Goal: Task Accomplishment & Management: Manage account settings

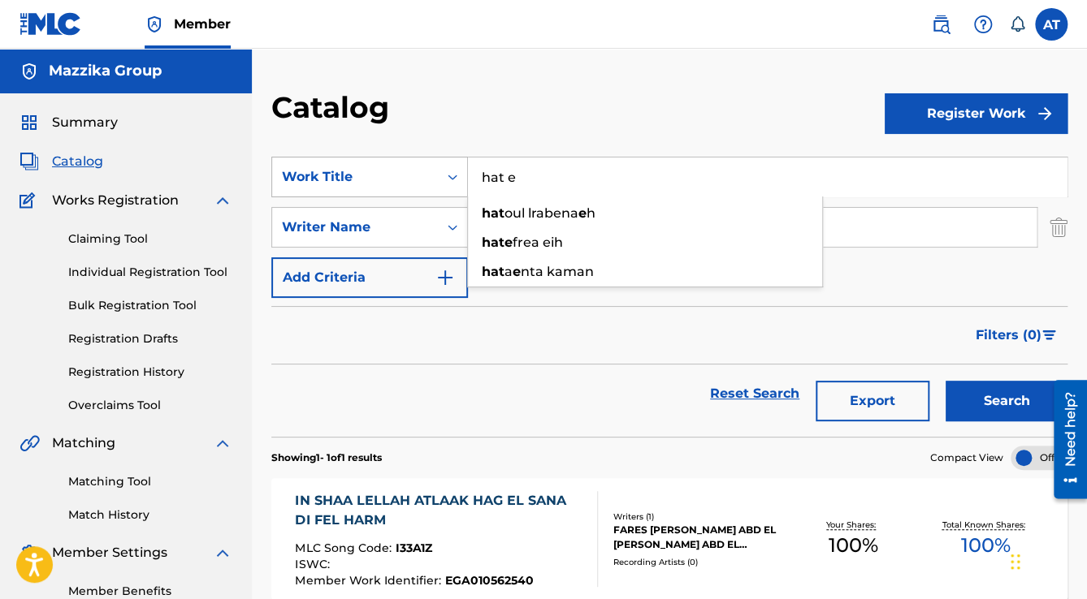
drag, startPoint x: 552, startPoint y: 176, endPoint x: 361, endPoint y: 162, distance: 192.2
click at [361, 162] on div "SearchWithCriteria2013bb90-1370-4f1a-958a-9fff635403de Work Title hat e hat oul…" at bounding box center [669, 177] width 796 height 41
type input "ش"
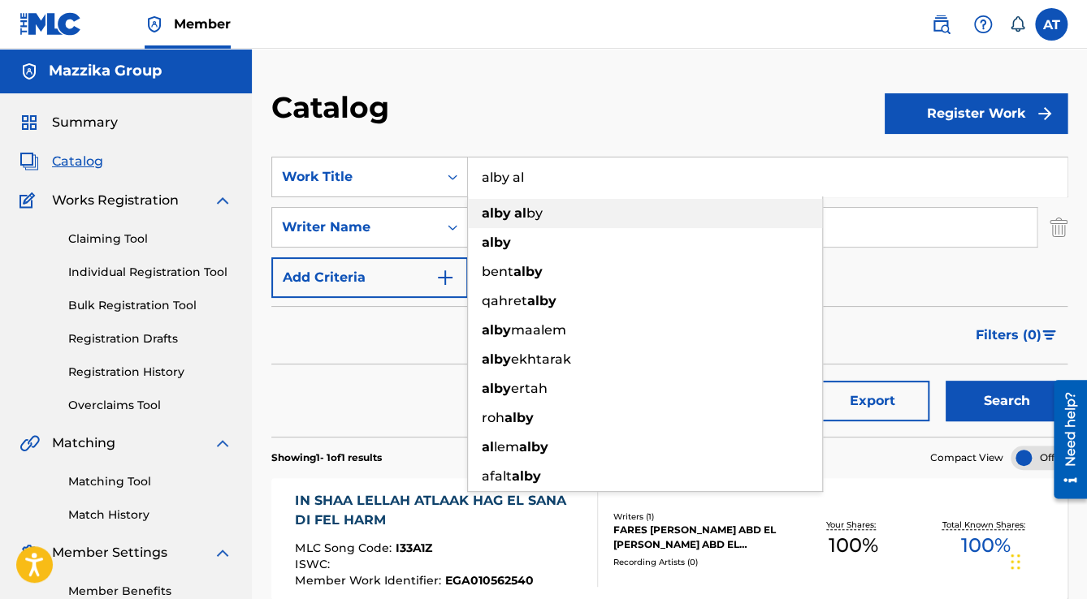
click at [533, 219] on span "by" at bounding box center [534, 213] width 16 height 15
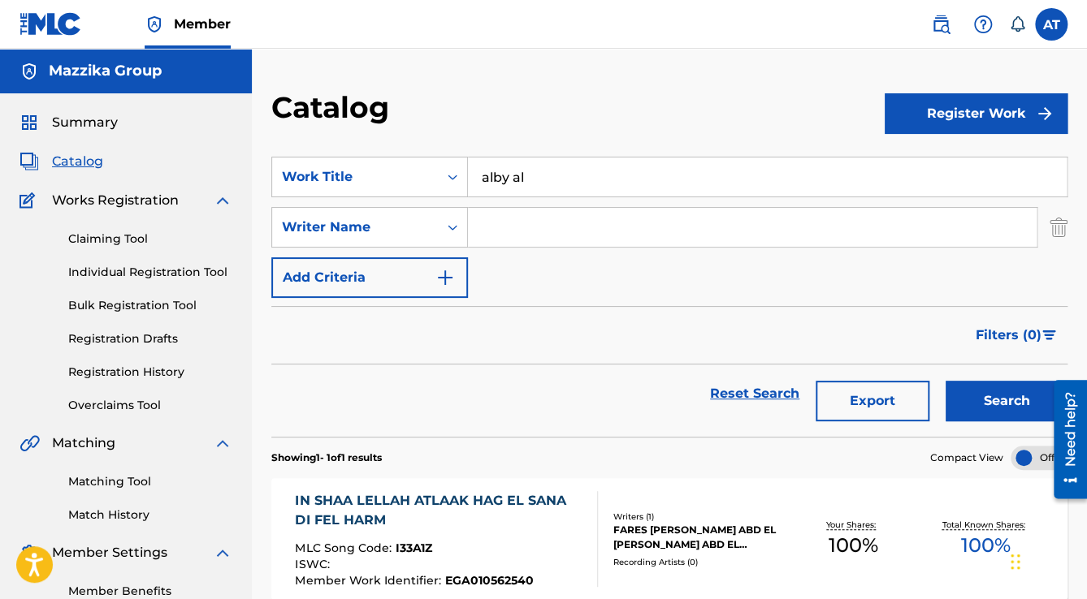
type input "alby alby"
click at [945, 381] on button "Search" at bounding box center [1006, 401] width 122 height 41
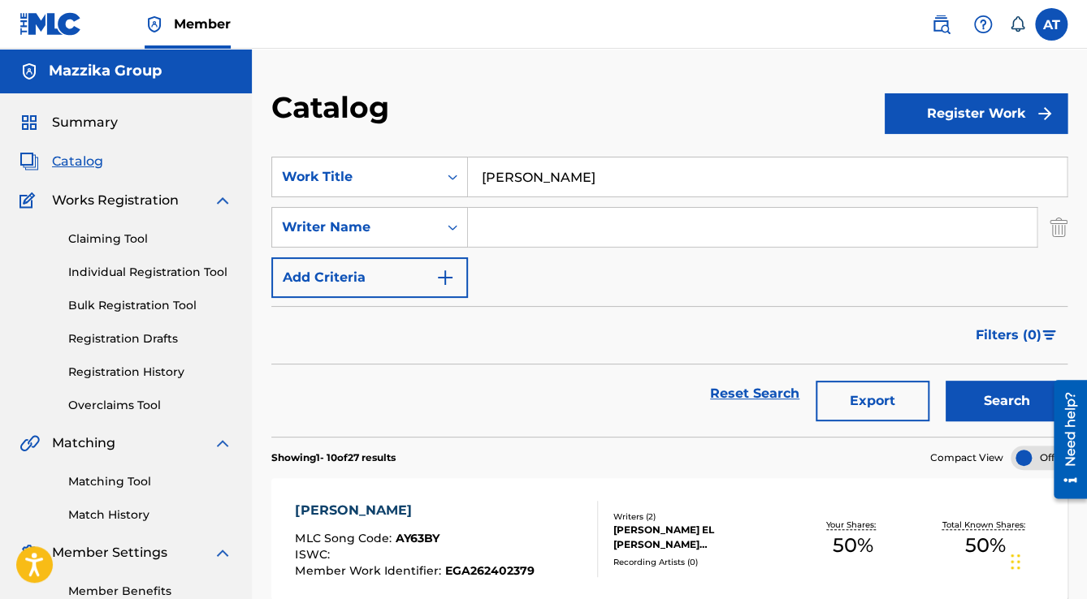
click at [478, 508] on div "ALBY ALBY" at bounding box center [414, 510] width 239 height 19
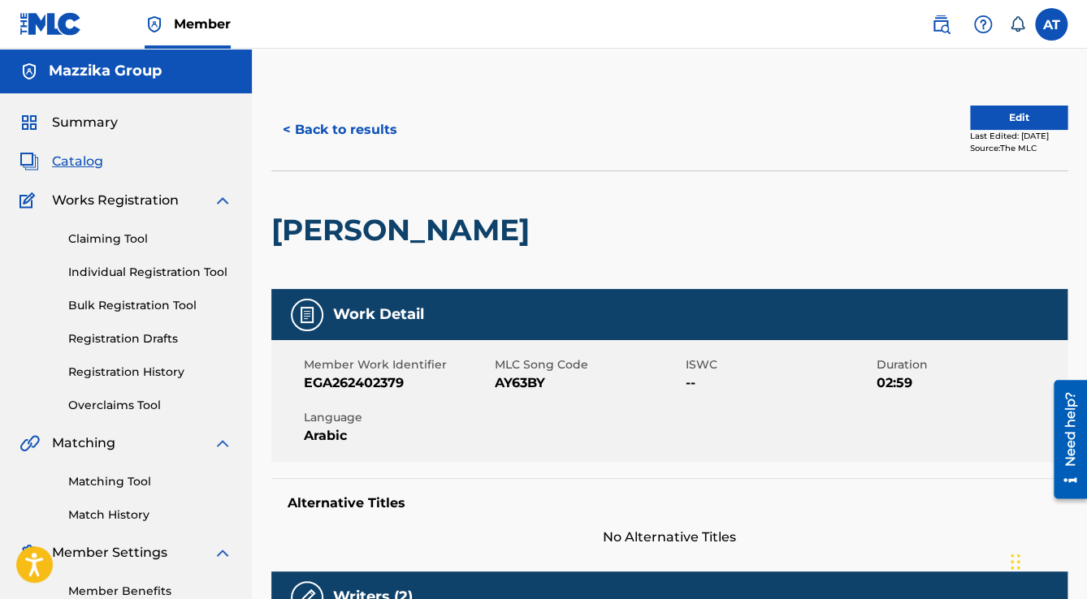
click at [1004, 114] on button "Edit" at bounding box center [1018, 118] width 97 height 24
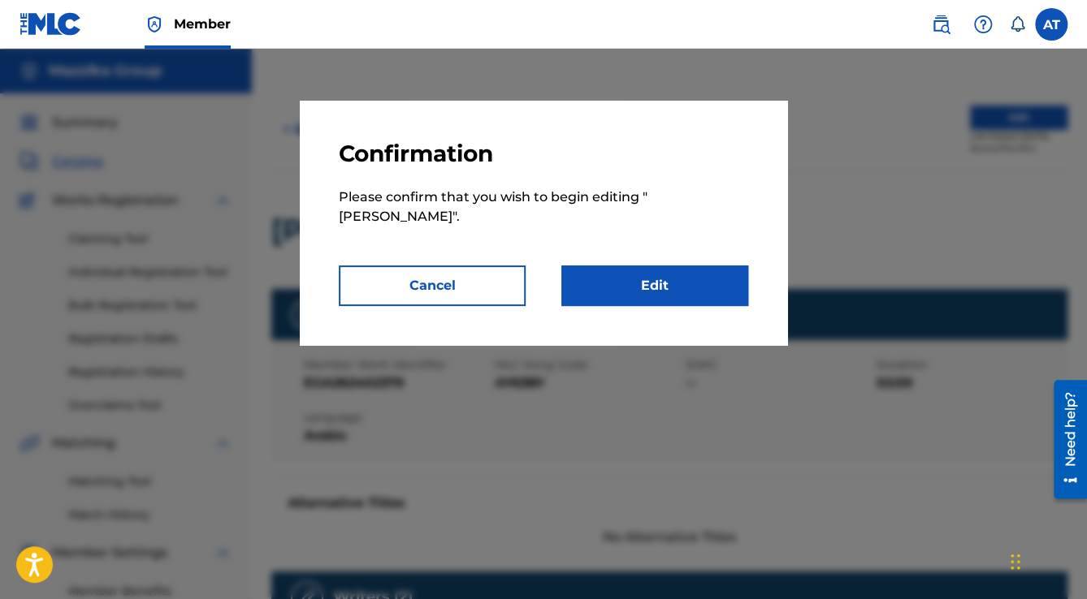
click at [654, 266] on link "Edit" at bounding box center [654, 286] width 187 height 41
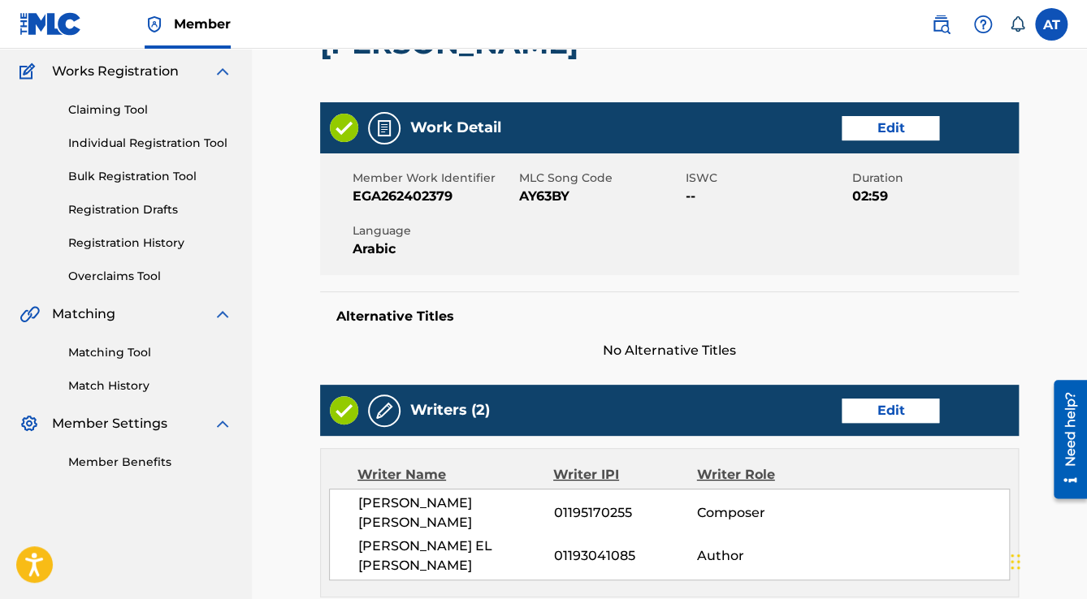
scroll to position [130, 0]
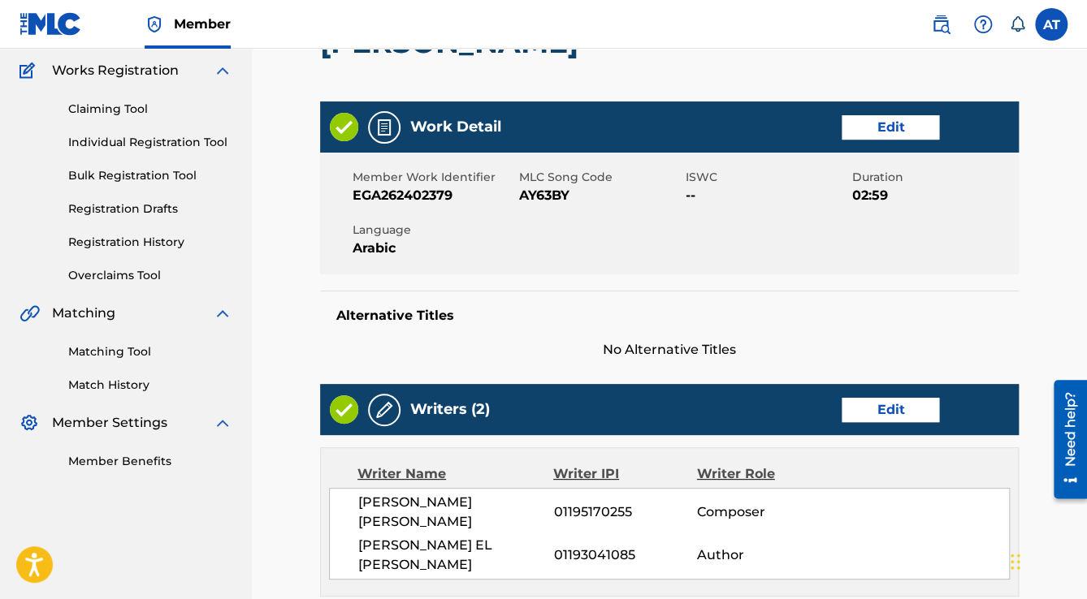
click at [903, 123] on link "Edit" at bounding box center [890, 127] width 97 height 24
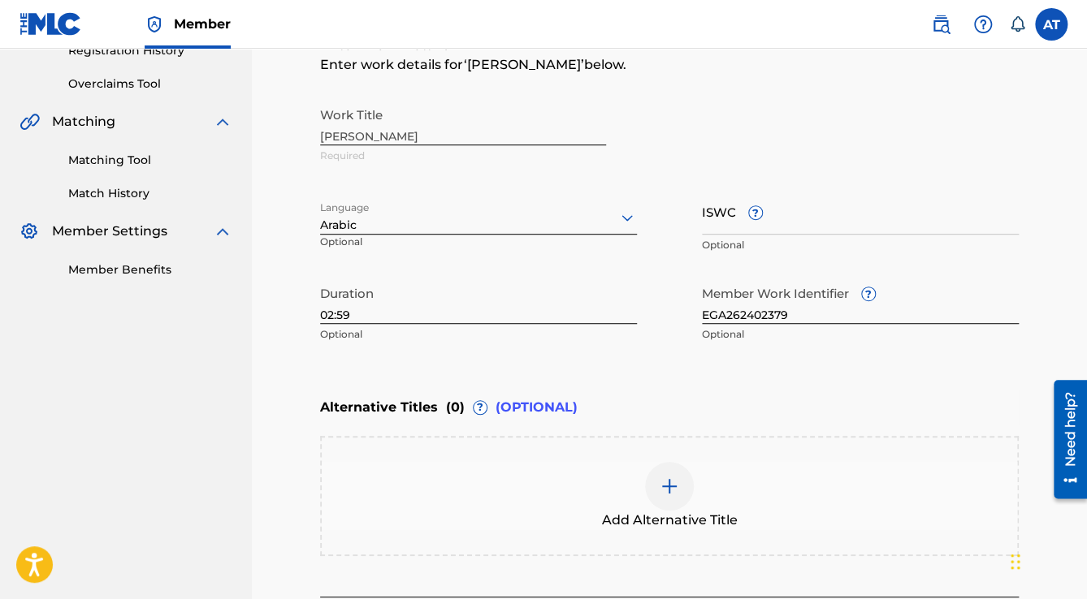
scroll to position [325, 0]
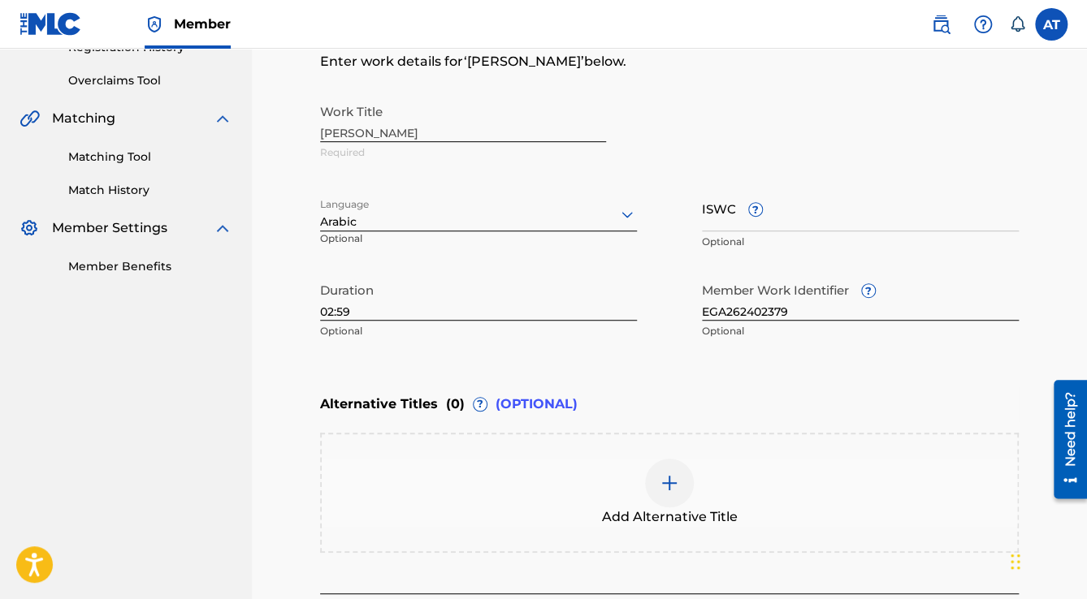
drag, startPoint x: 405, startPoint y: 131, endPoint x: 357, endPoint y: 132, distance: 48.0
click at [357, 132] on div "Work Title ALBY ALBY Required" at bounding box center [669, 132] width 699 height 73
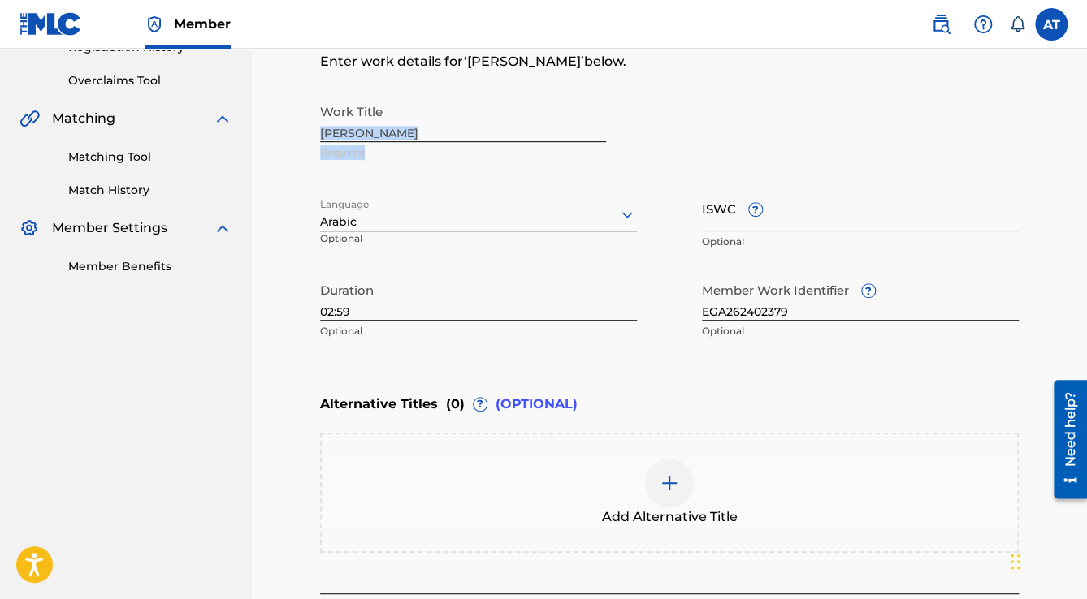
click at [357, 132] on div "Work Title ALBY ALBY Required" at bounding box center [669, 132] width 699 height 73
click at [685, 484] on div at bounding box center [669, 483] width 49 height 49
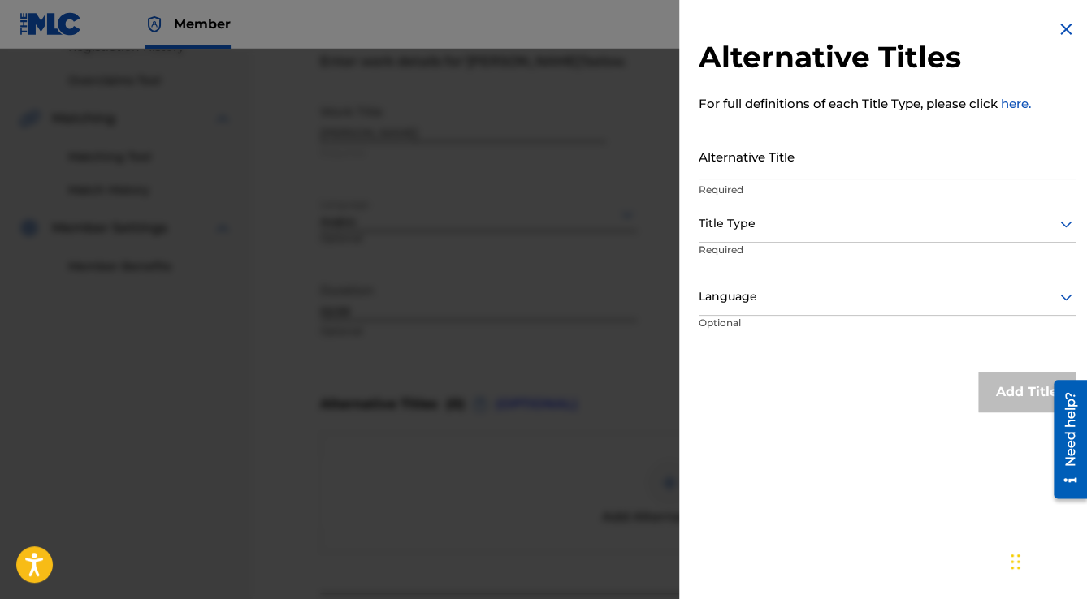
click at [730, 154] on input "Alternative Title" at bounding box center [887, 156] width 377 height 46
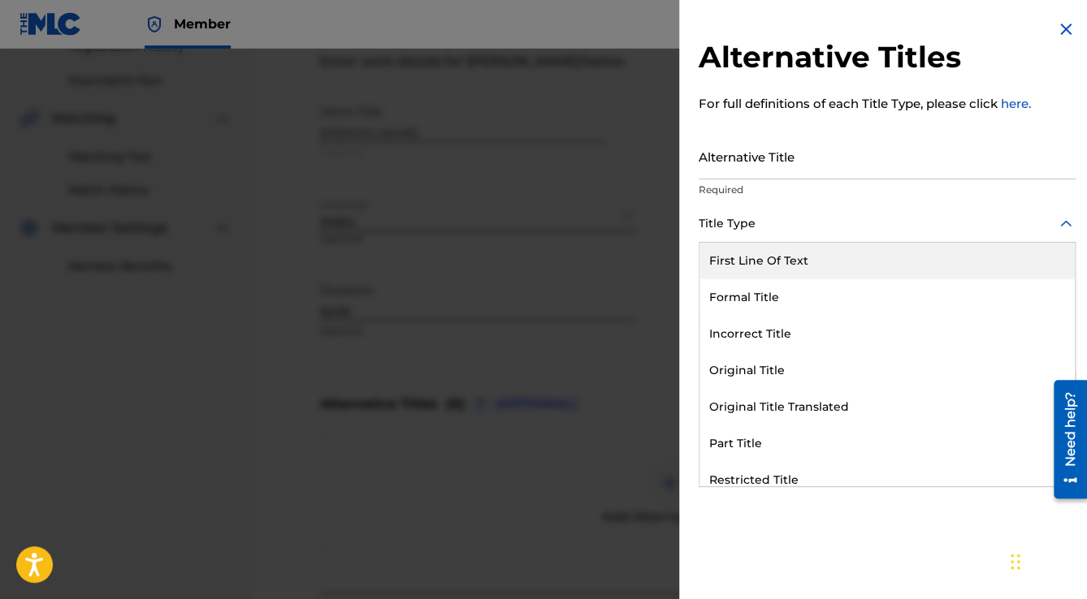
click at [734, 227] on div at bounding box center [887, 224] width 377 height 20
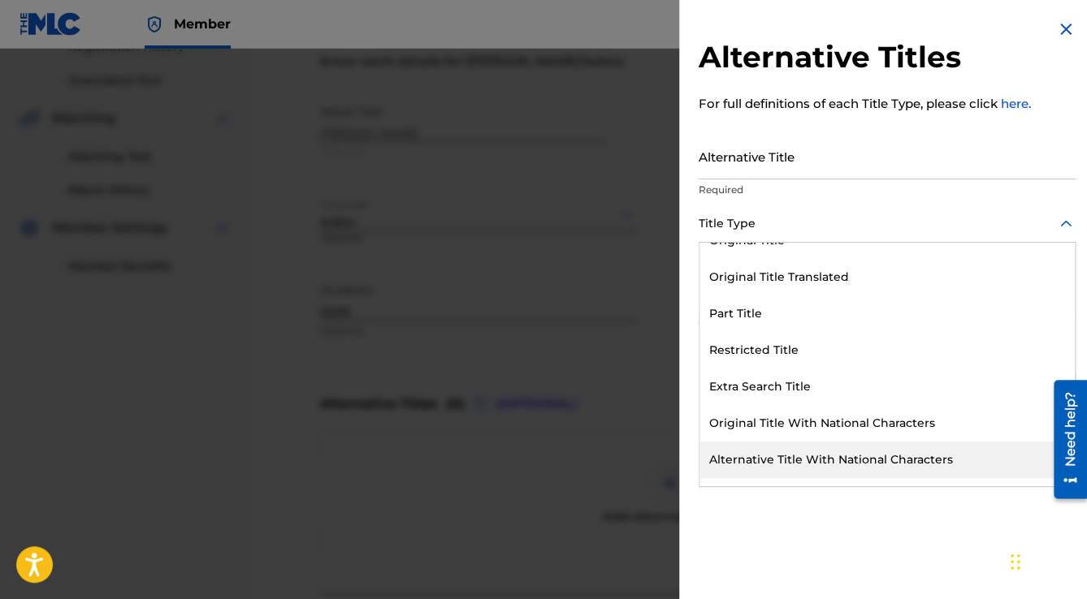
scroll to position [158, 0]
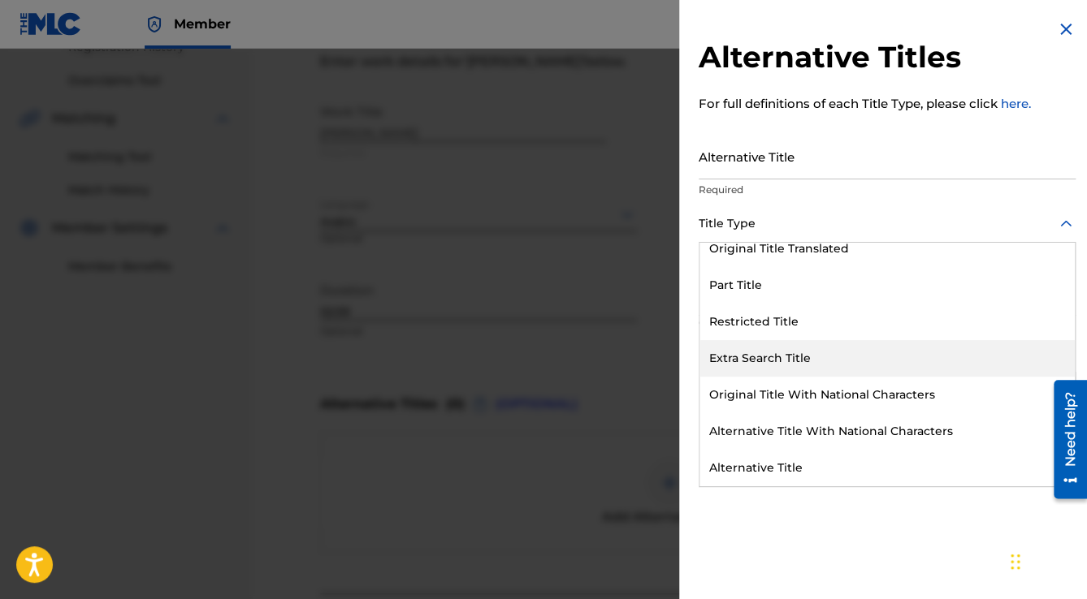
click at [797, 364] on div "Extra Search Title" at bounding box center [886, 358] width 375 height 37
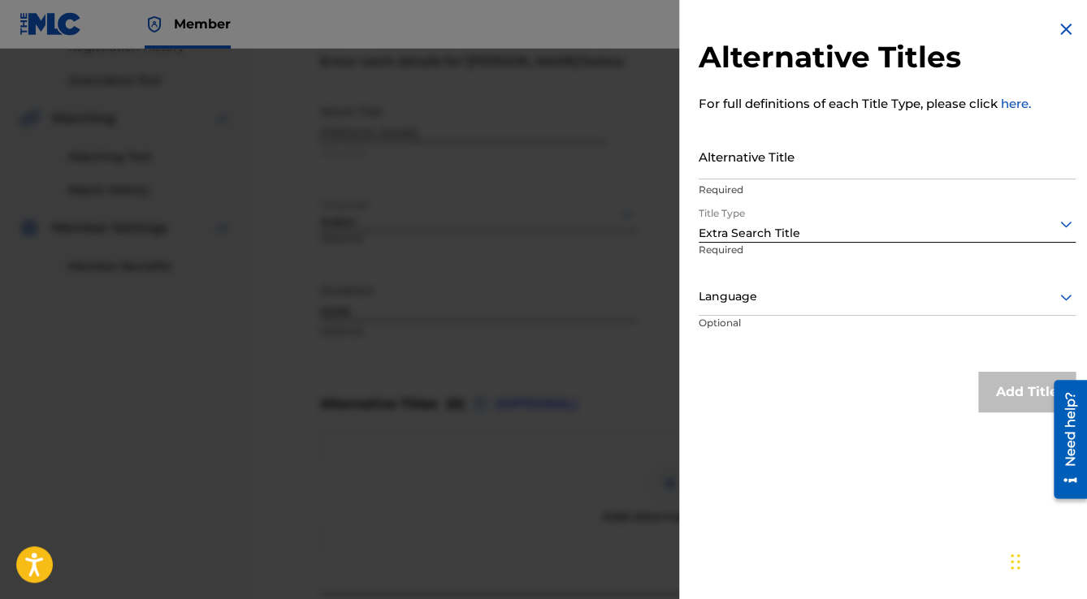
click at [796, 304] on div at bounding box center [887, 297] width 377 height 20
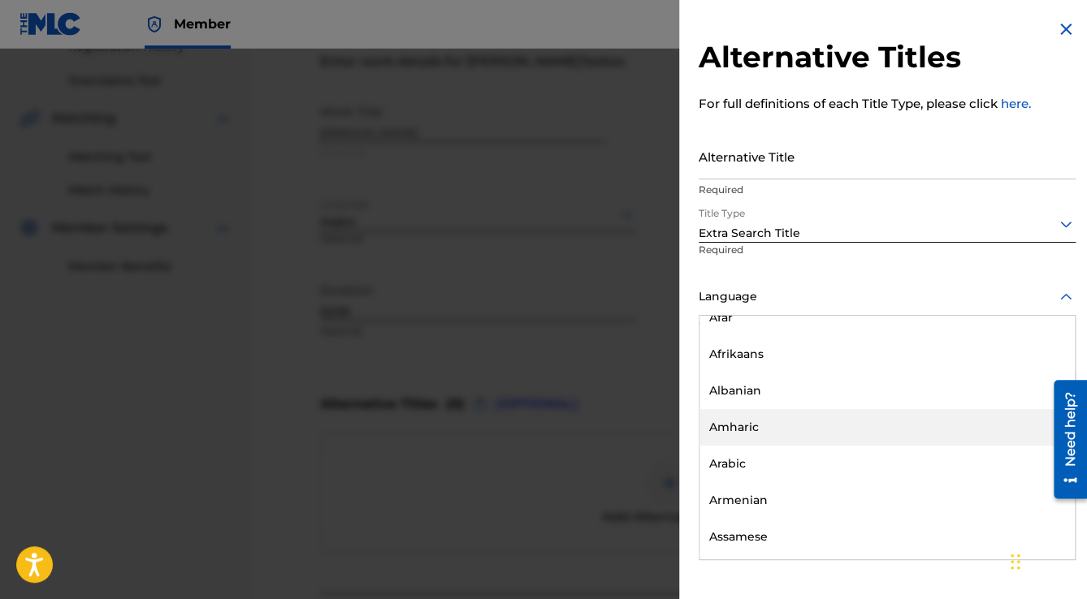
scroll to position [195, 0]
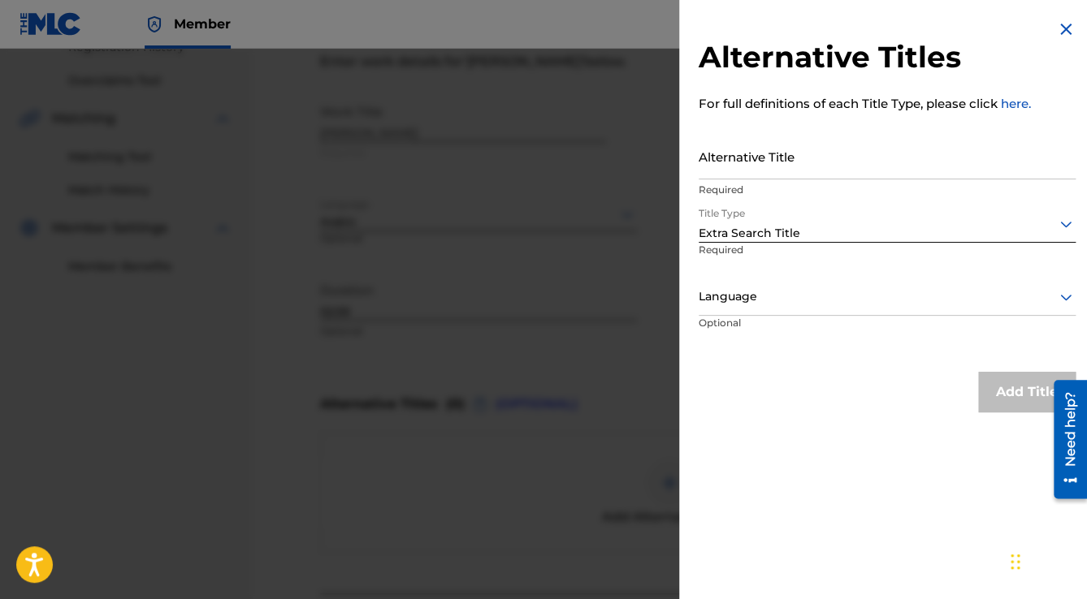
click at [778, 268] on p "Required" at bounding box center [756, 261] width 114 height 37
click at [743, 309] on div "Language" at bounding box center [887, 297] width 377 height 37
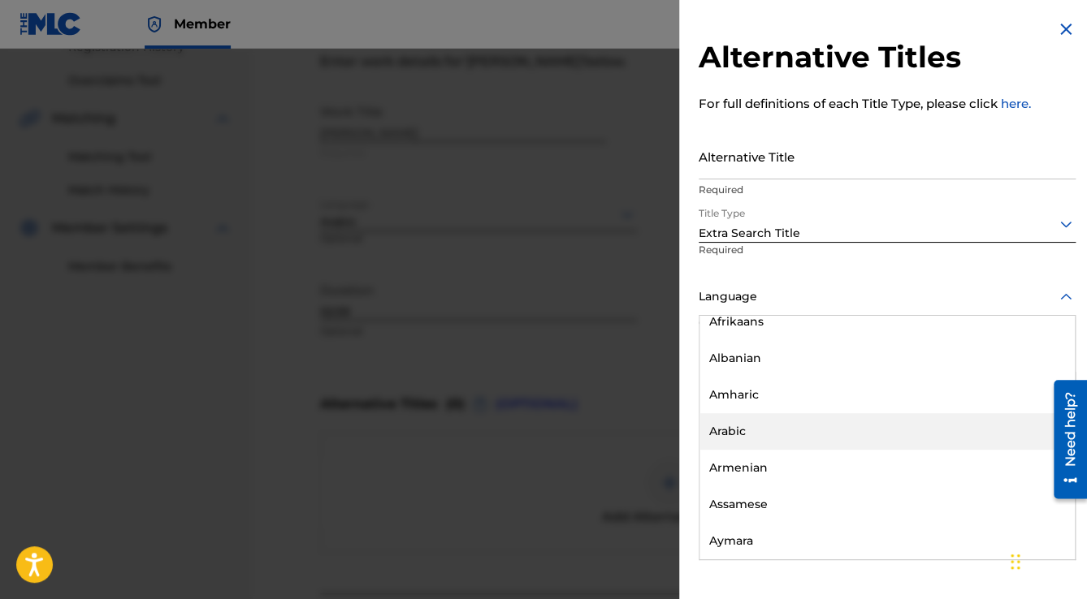
click at [740, 426] on div "Arabic" at bounding box center [886, 431] width 375 height 37
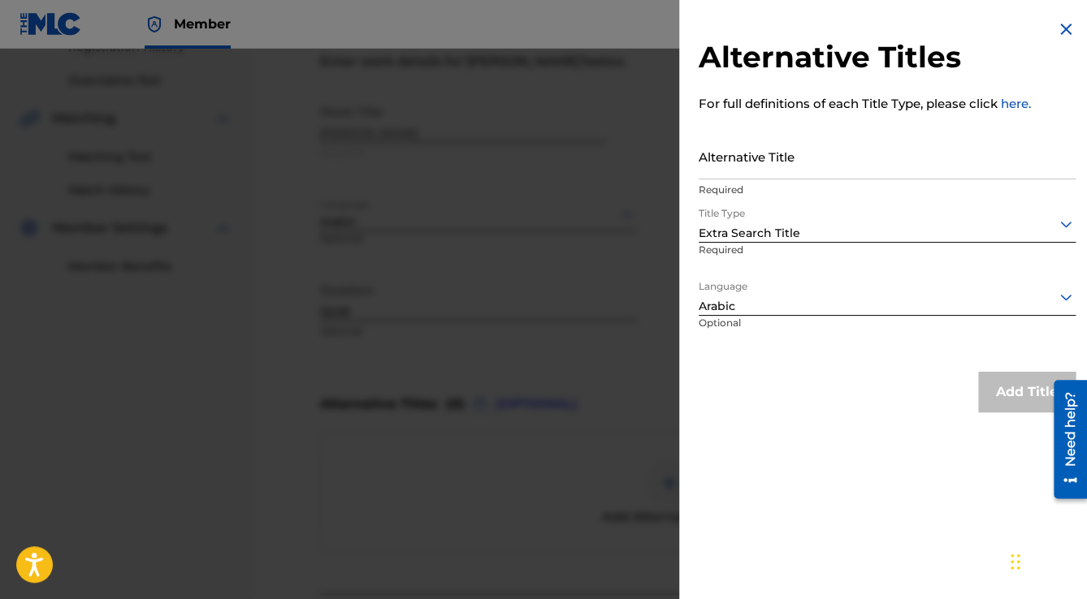
click at [829, 175] on input "Alternative Title" at bounding box center [887, 156] width 377 height 46
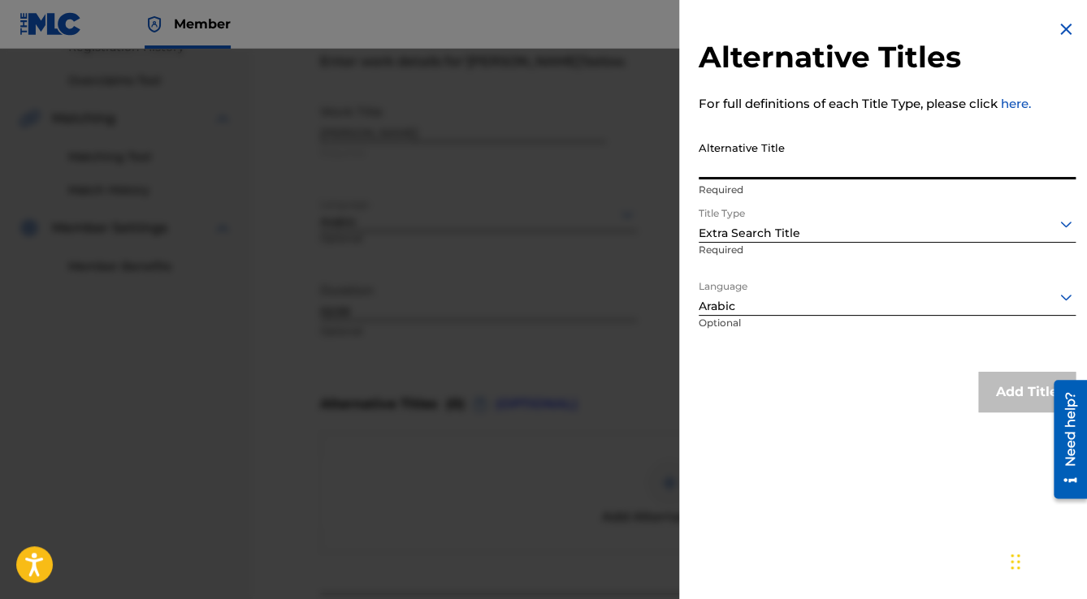
paste input "Kolak Nazar"
click at [772, 163] on input "Kolak Nazar" at bounding box center [887, 156] width 377 height 46
type input "K"
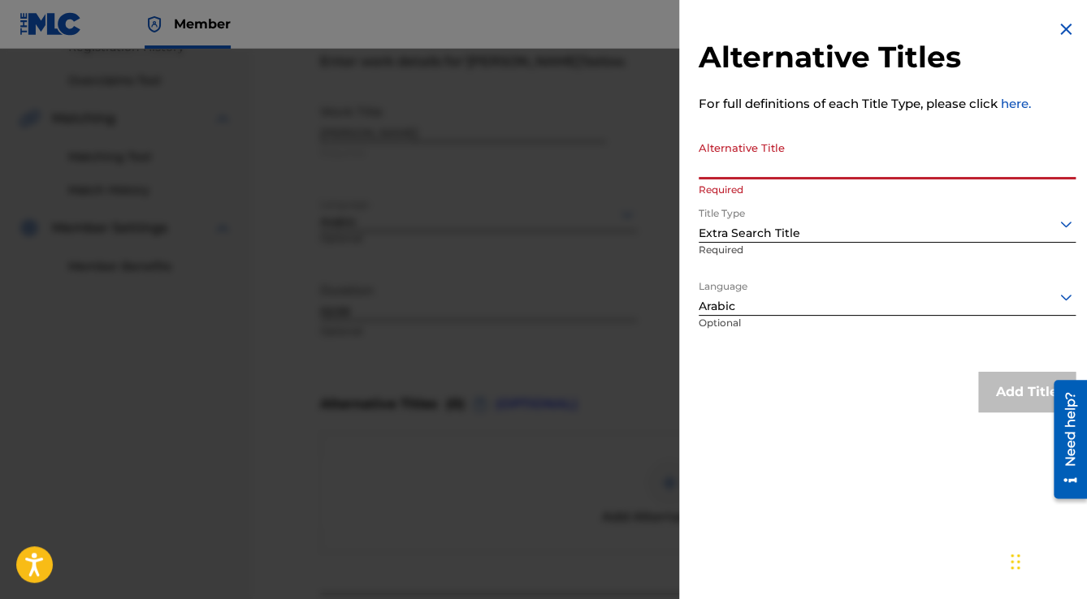
paste input "Alb Alby"
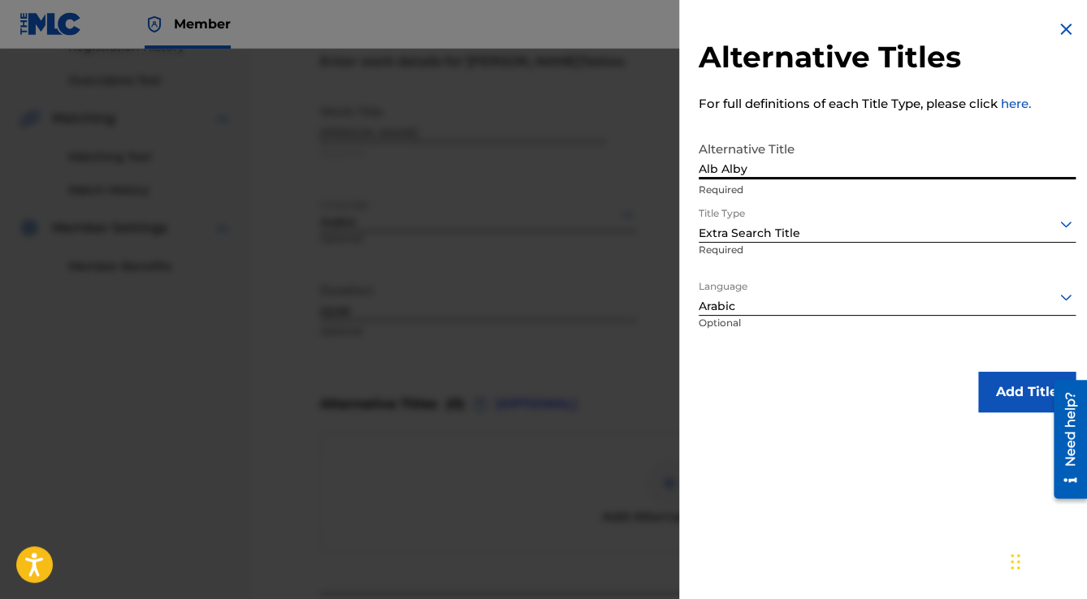
type input "Alb Alby"
click at [1006, 396] on button "Add Title" at bounding box center [1026, 392] width 97 height 41
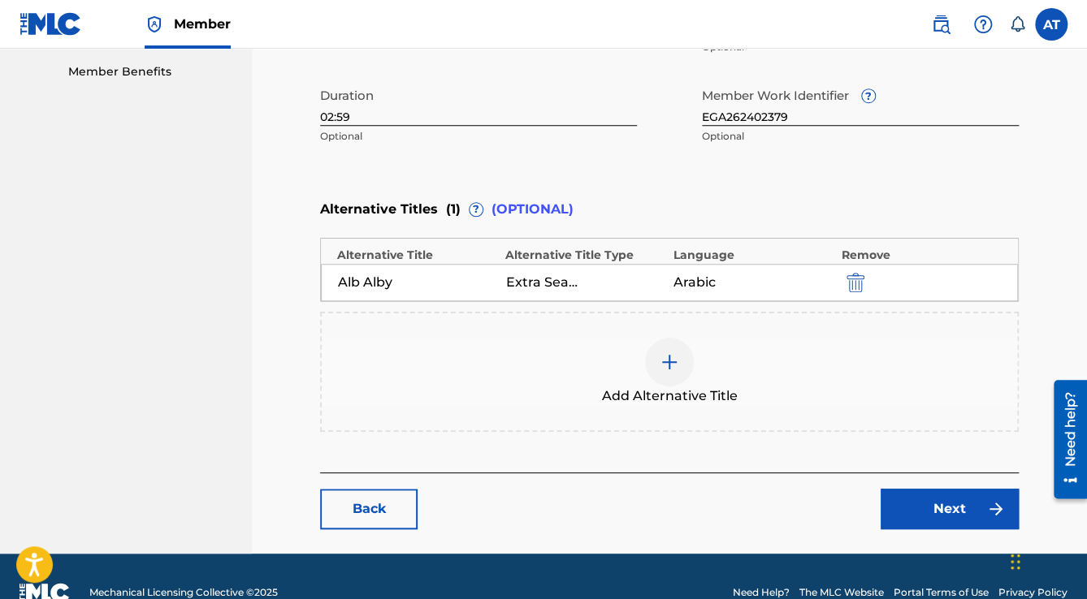
scroll to position [551, 0]
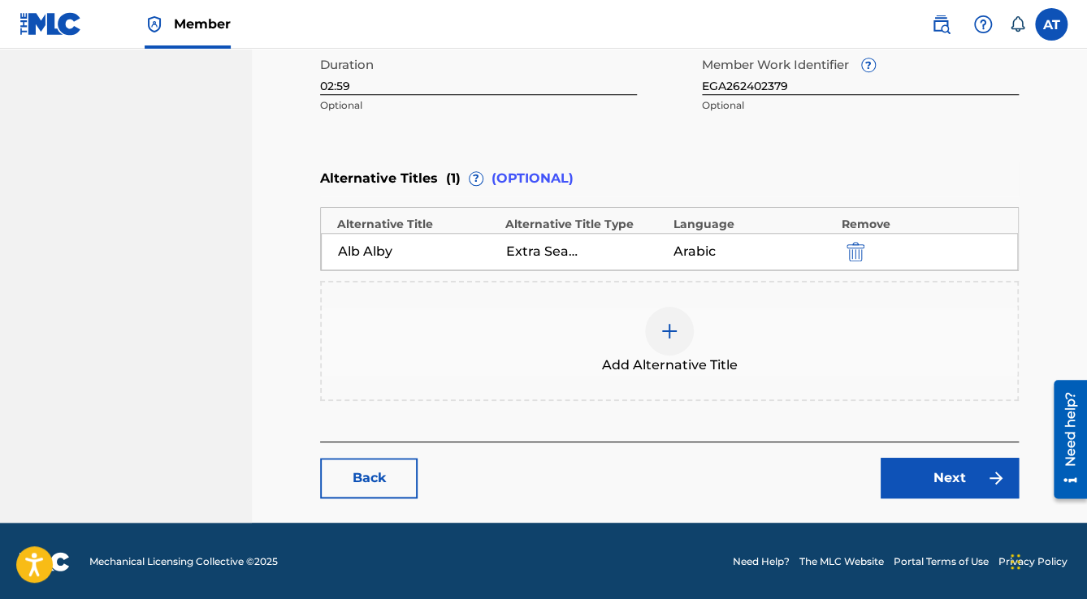
click at [929, 491] on link "Next" at bounding box center [950, 478] width 138 height 41
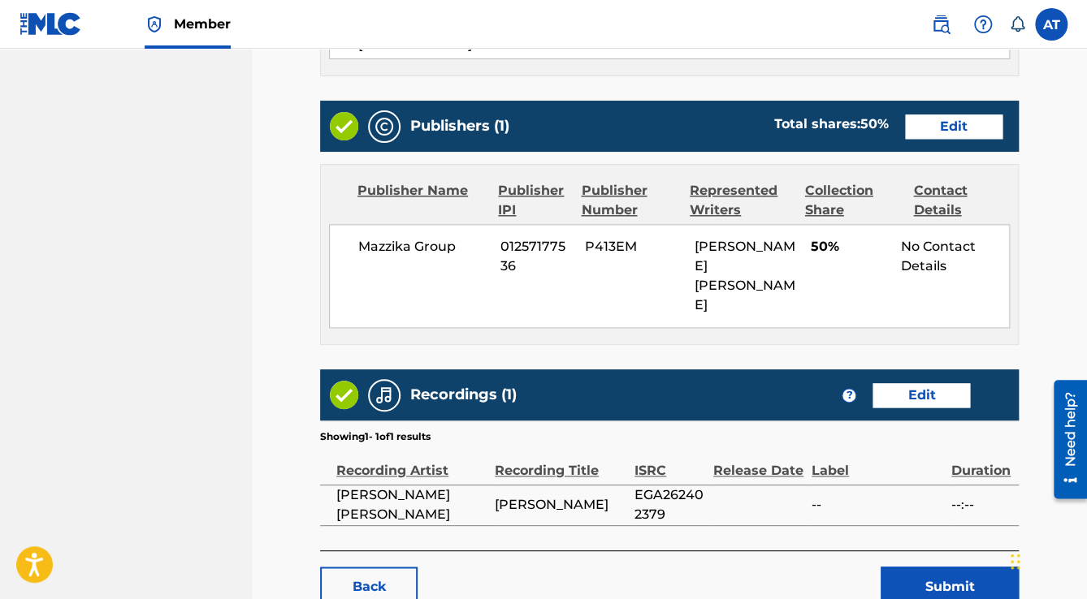
scroll to position [705, 0]
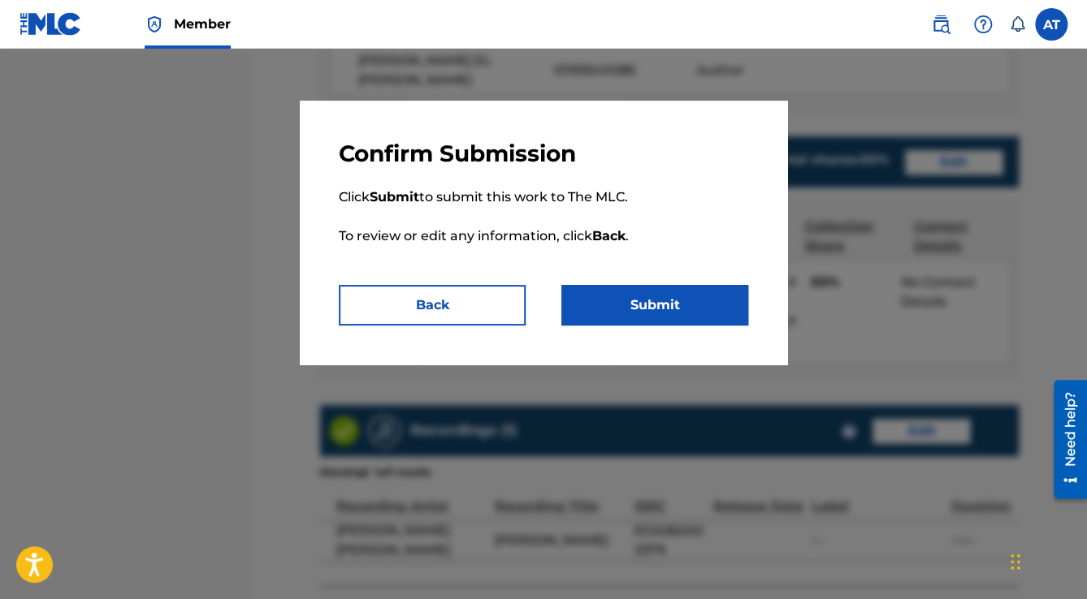
click at [631, 289] on button "Submit" at bounding box center [654, 305] width 187 height 41
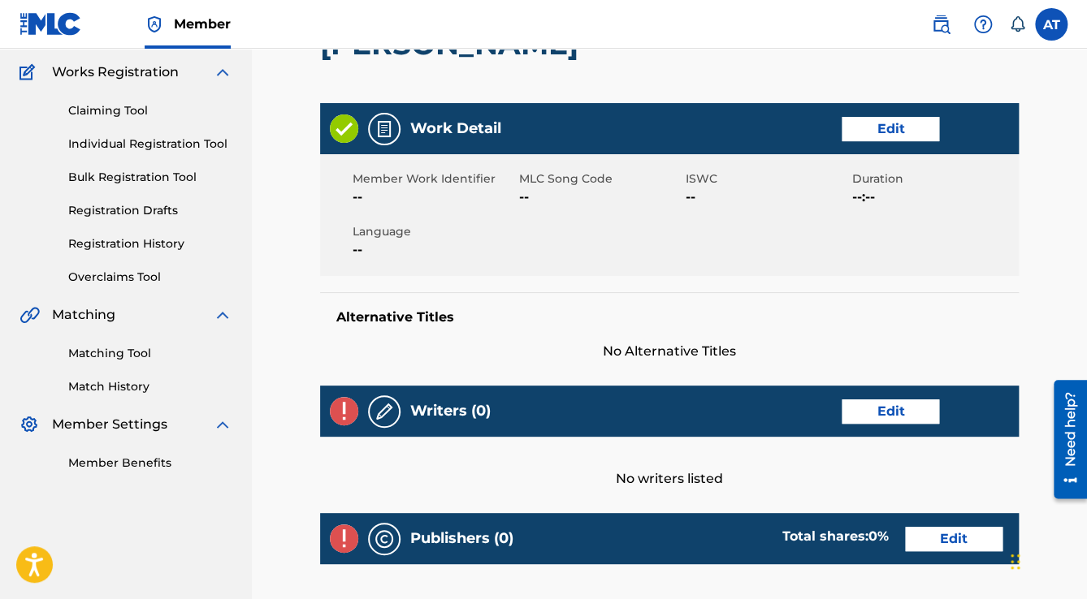
scroll to position [130, 0]
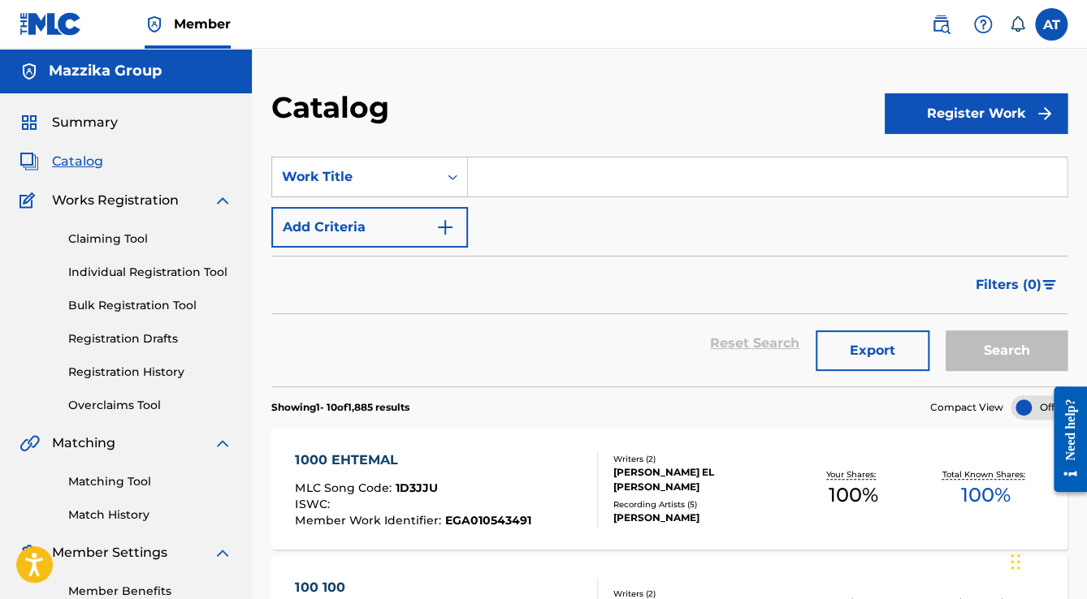
click at [515, 178] on input "Search Form" at bounding box center [767, 177] width 599 height 39
paste input "EISH"
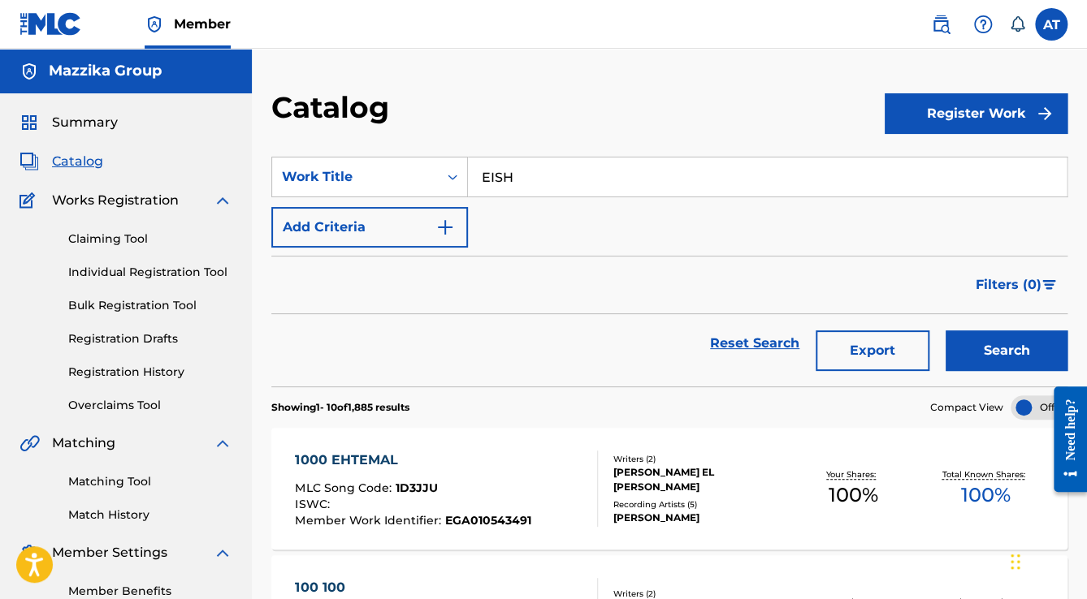
type input "EISH"
click at [945, 331] on button "Search" at bounding box center [1006, 351] width 122 height 41
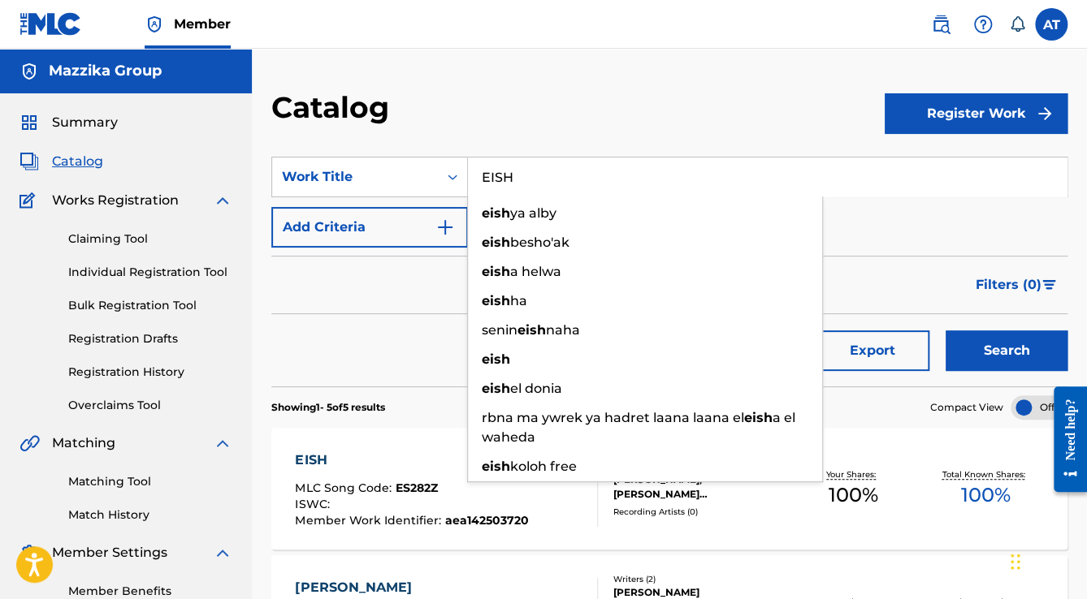
click at [379, 451] on div "EISH" at bounding box center [411, 460] width 233 height 19
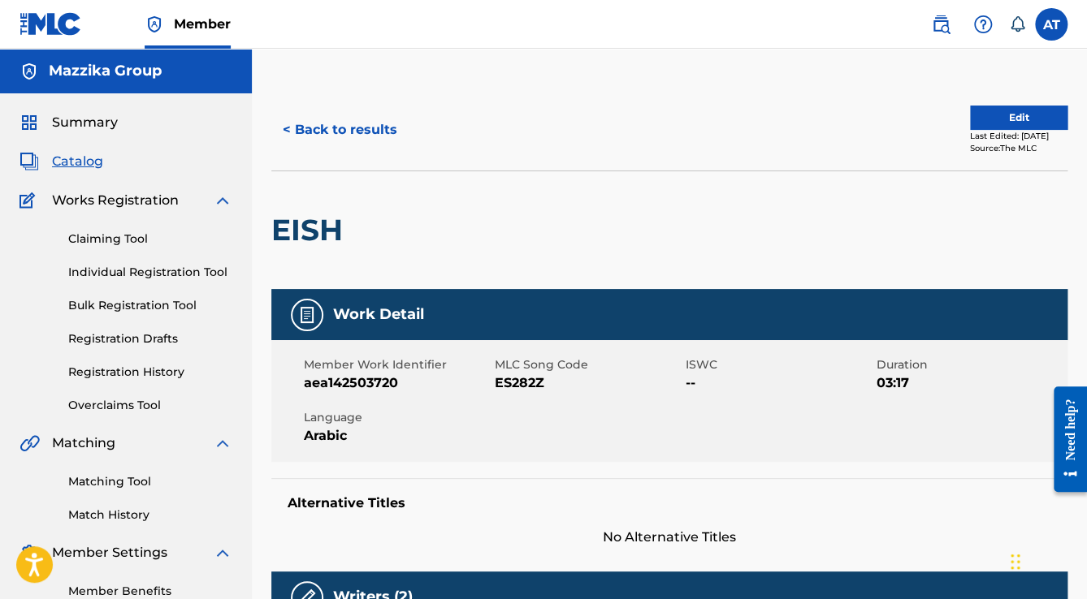
click at [1028, 123] on button "Edit" at bounding box center [1018, 118] width 97 height 24
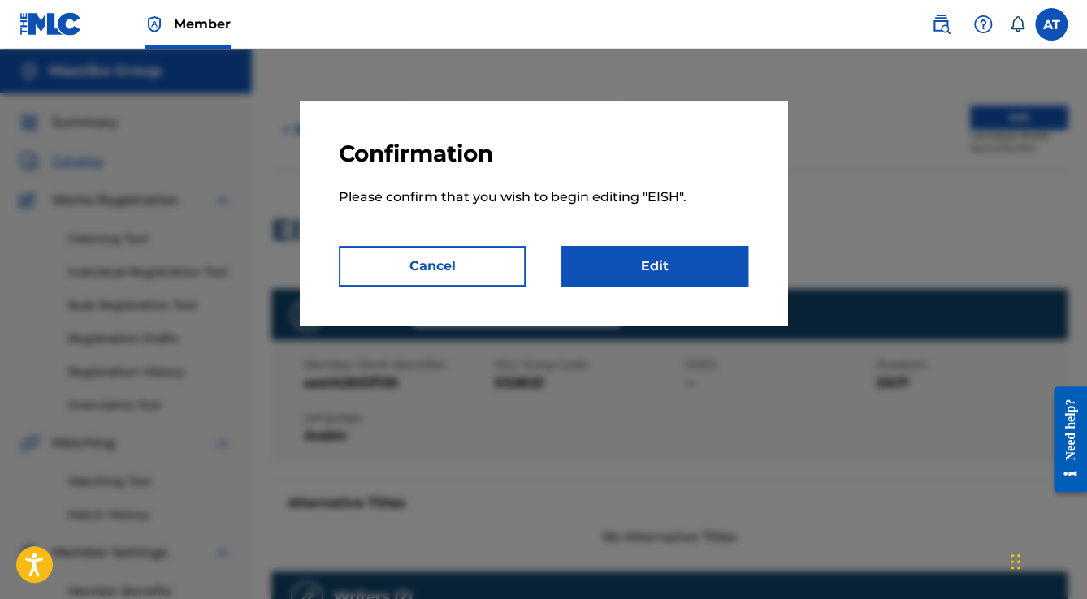
click at [625, 261] on link "Edit" at bounding box center [654, 266] width 187 height 41
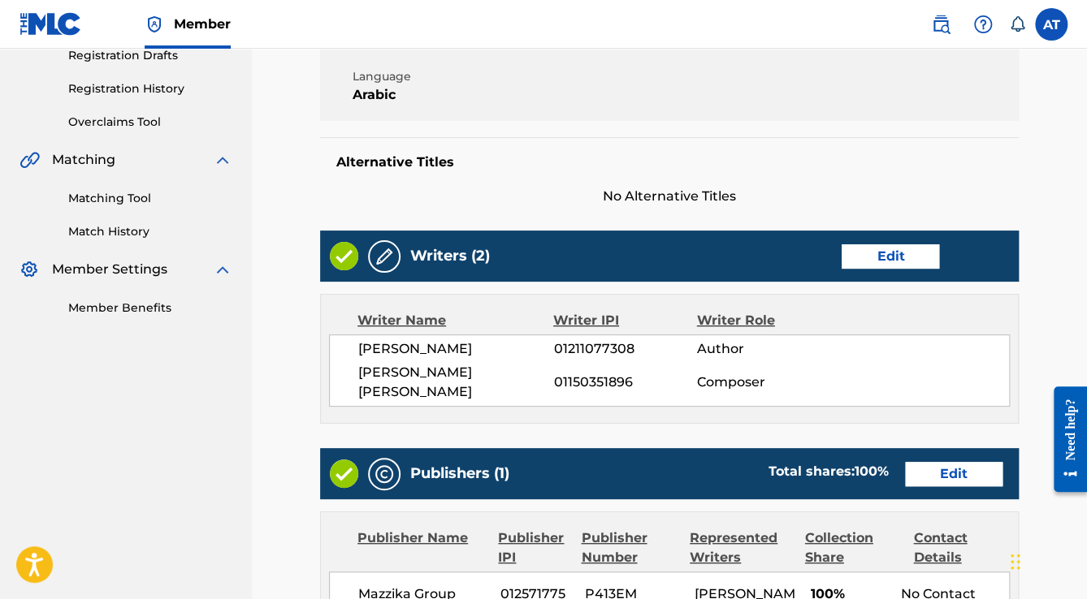
scroll to position [130, 0]
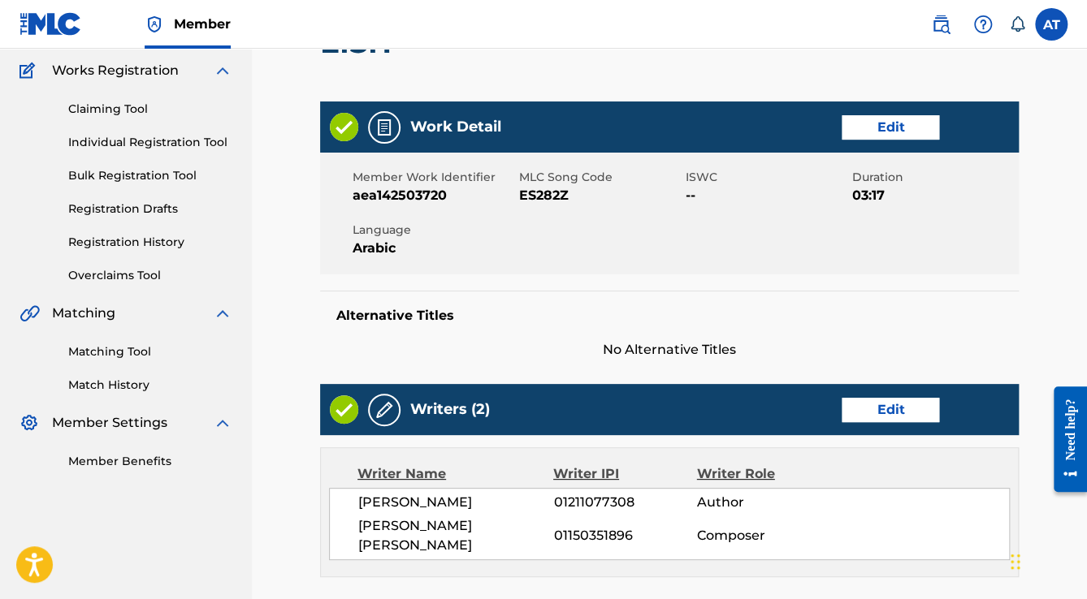
click at [871, 126] on link "Edit" at bounding box center [890, 127] width 97 height 24
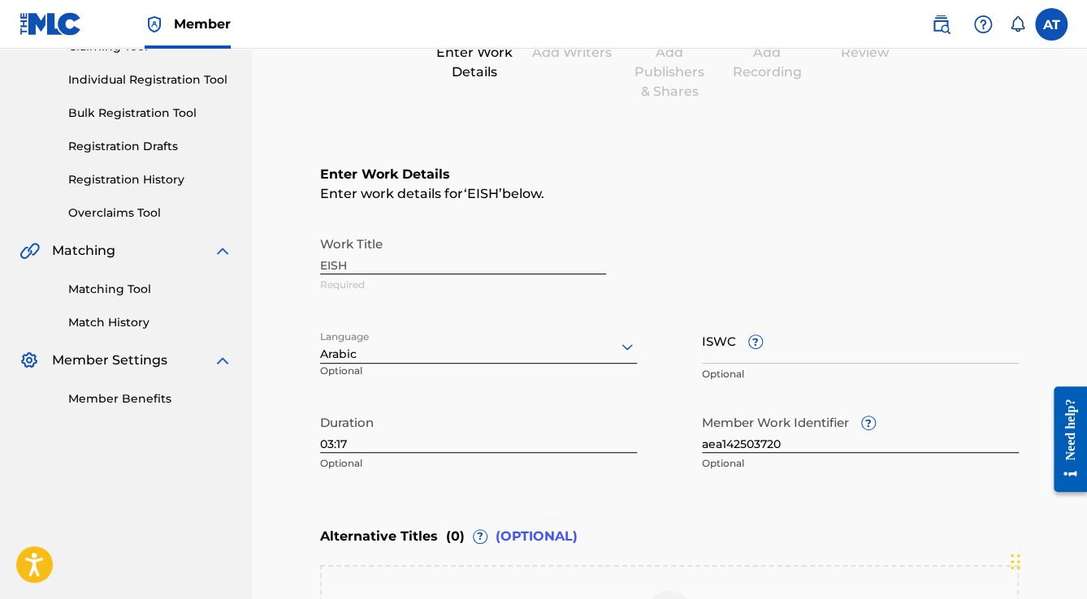
scroll to position [325, 0]
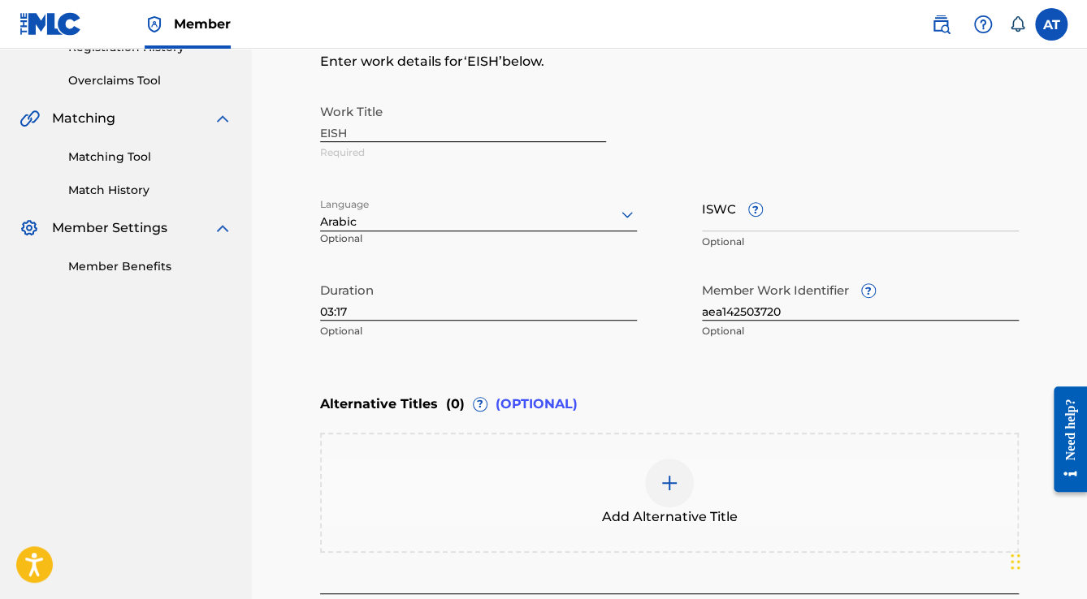
click at [660, 491] on img at bounding box center [669, 483] width 19 height 19
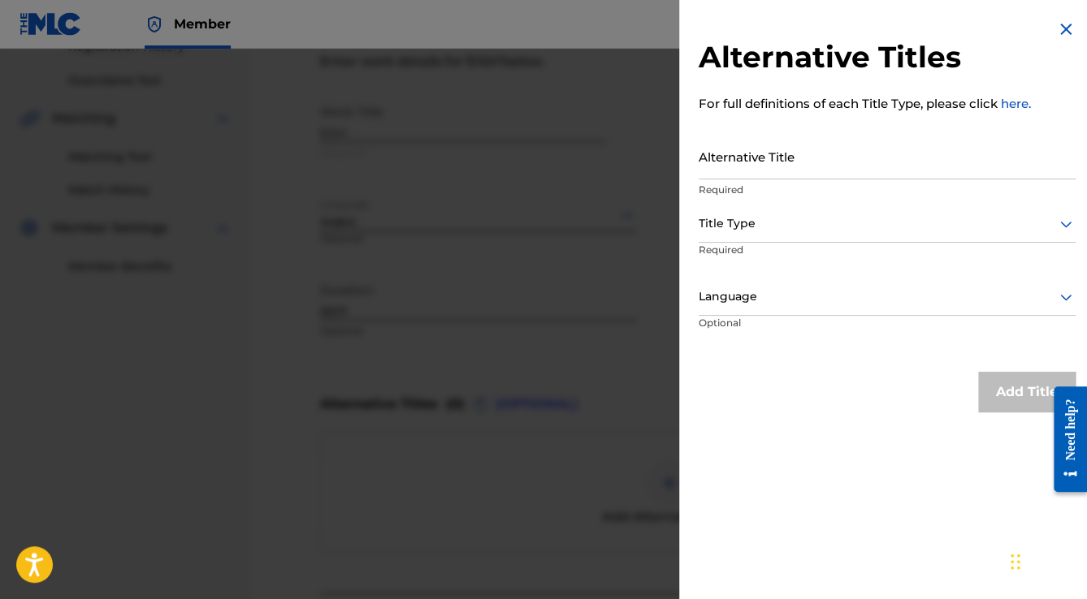
click at [760, 162] on input "Alternative Title" at bounding box center [887, 156] width 377 height 46
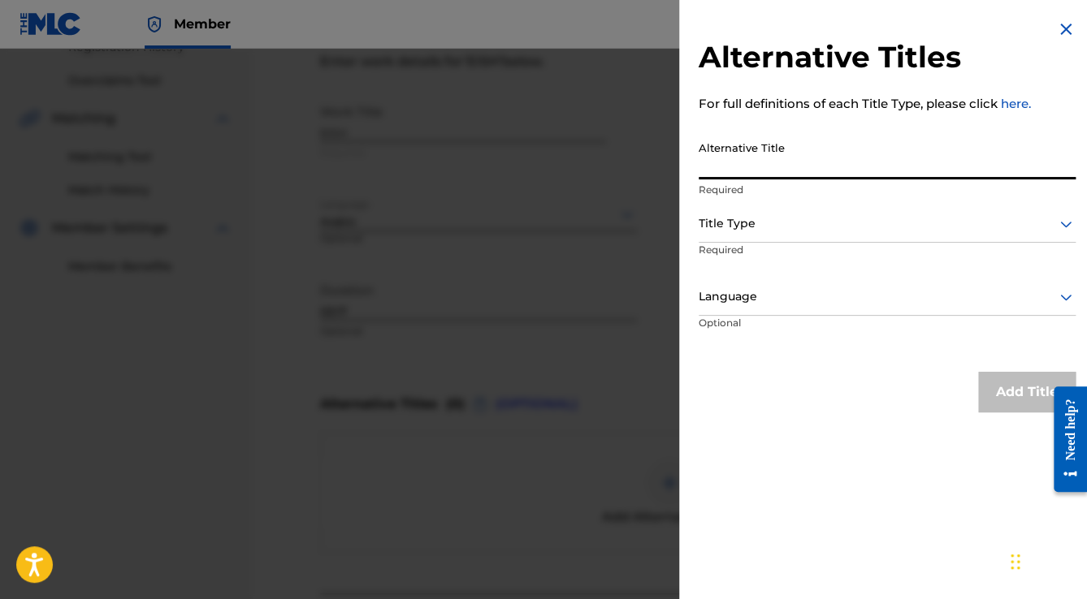
paste input "EISH"
click at [709, 162] on input "EISH" at bounding box center [887, 156] width 377 height 46
type input "[PERSON_NAME]"
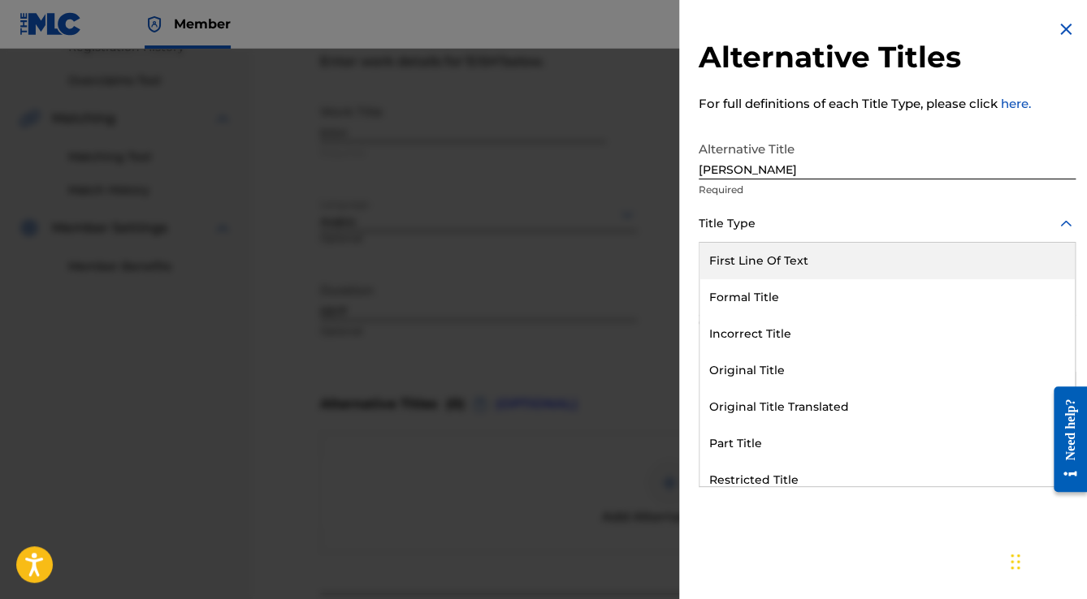
click at [780, 234] on div "Title Type" at bounding box center [887, 224] width 377 height 37
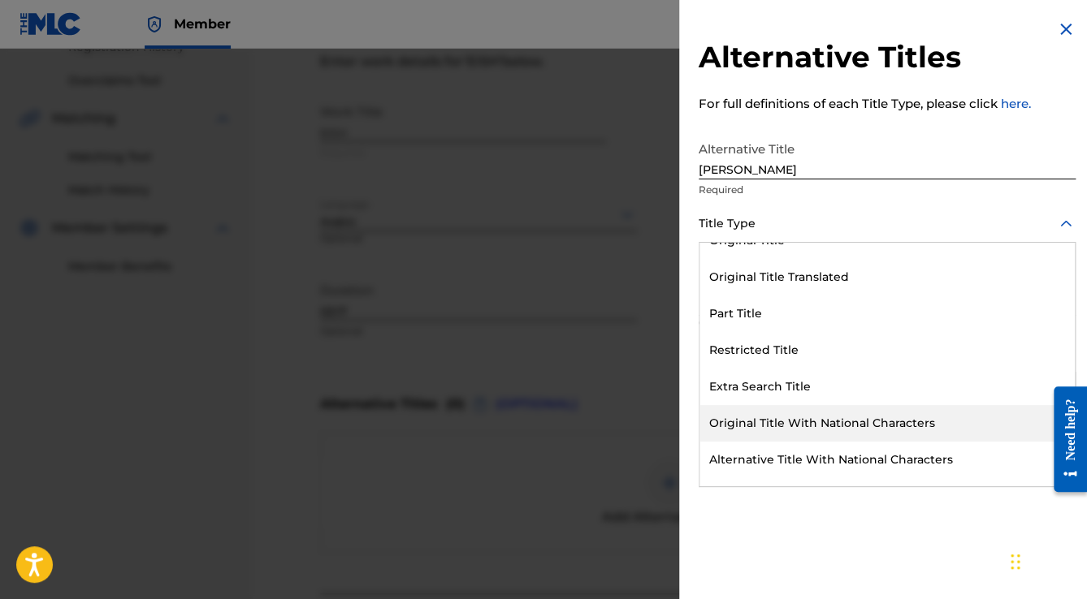
scroll to position [158, 0]
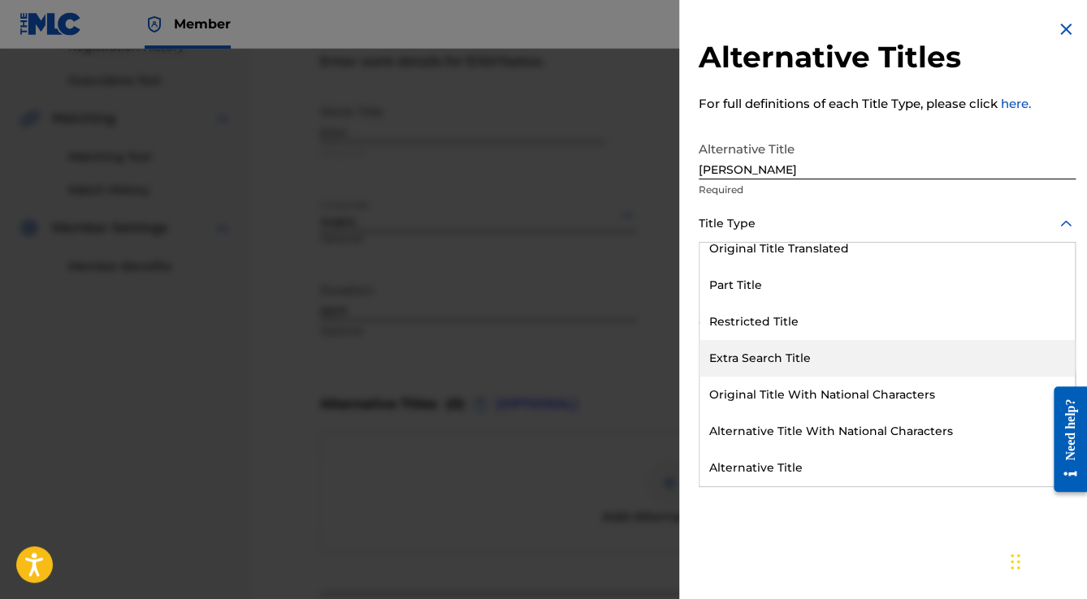
click at [782, 361] on div "Extra Search Title" at bounding box center [886, 358] width 375 height 37
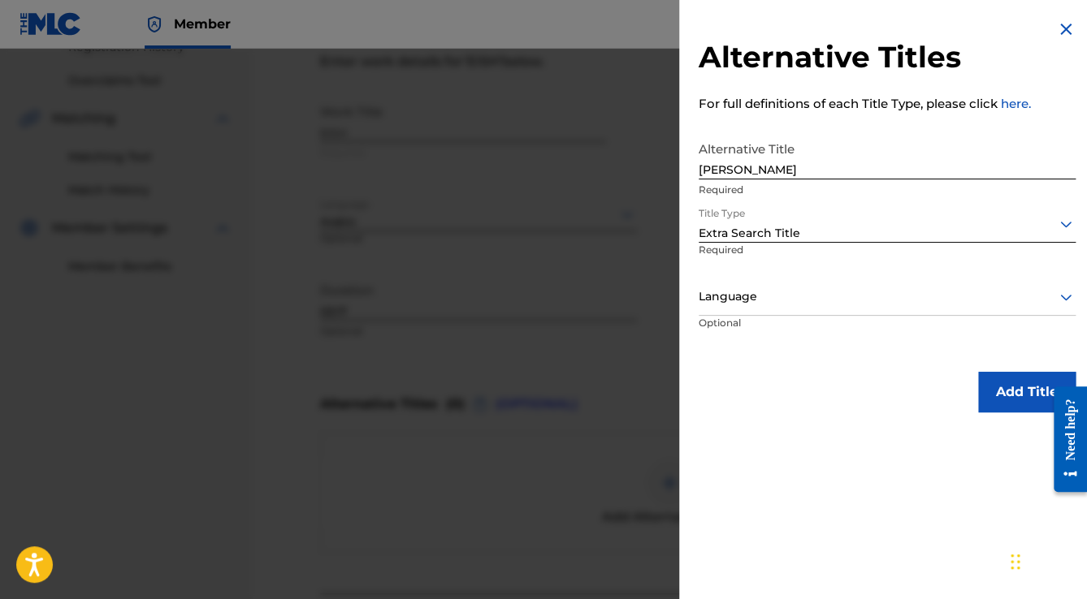
click at [774, 304] on div at bounding box center [887, 297] width 377 height 20
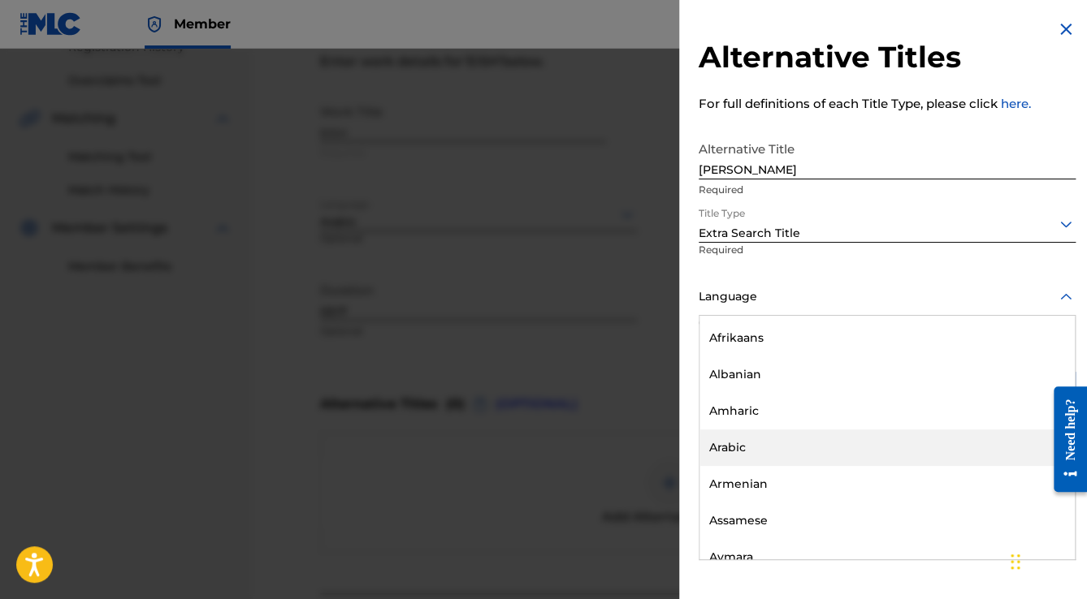
scroll to position [195, 0]
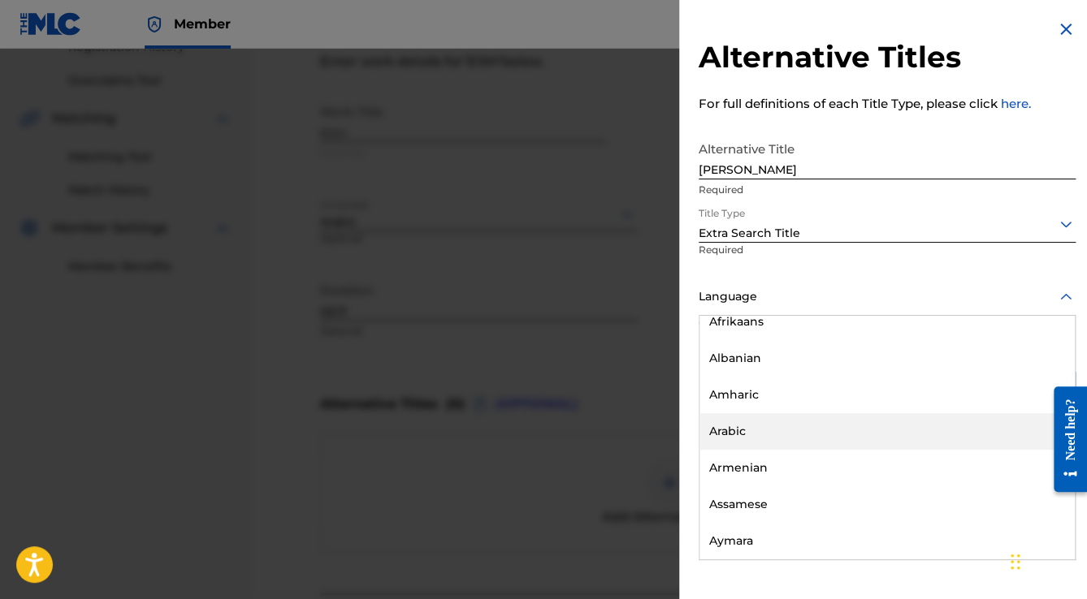
click at [756, 429] on div "Arabic" at bounding box center [886, 431] width 375 height 37
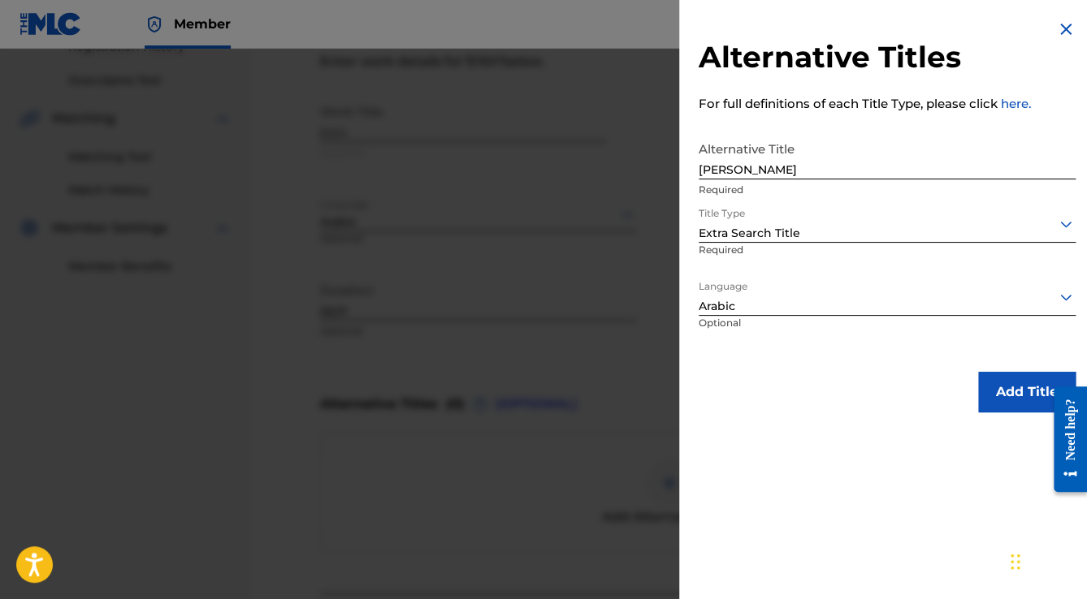
click at [986, 398] on button "Add Title" at bounding box center [1026, 392] width 97 height 41
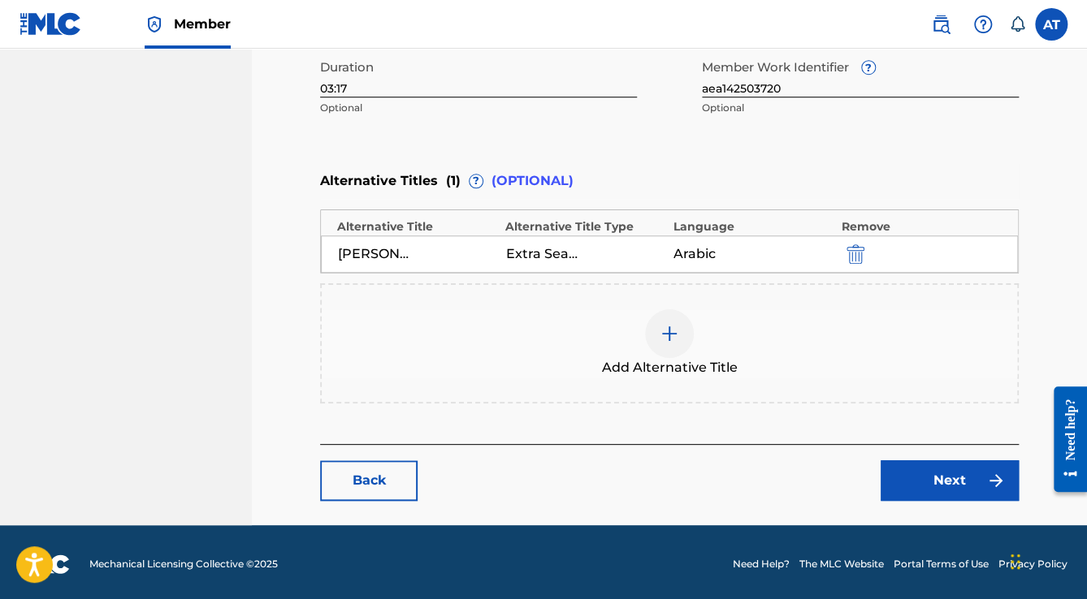
scroll to position [551, 0]
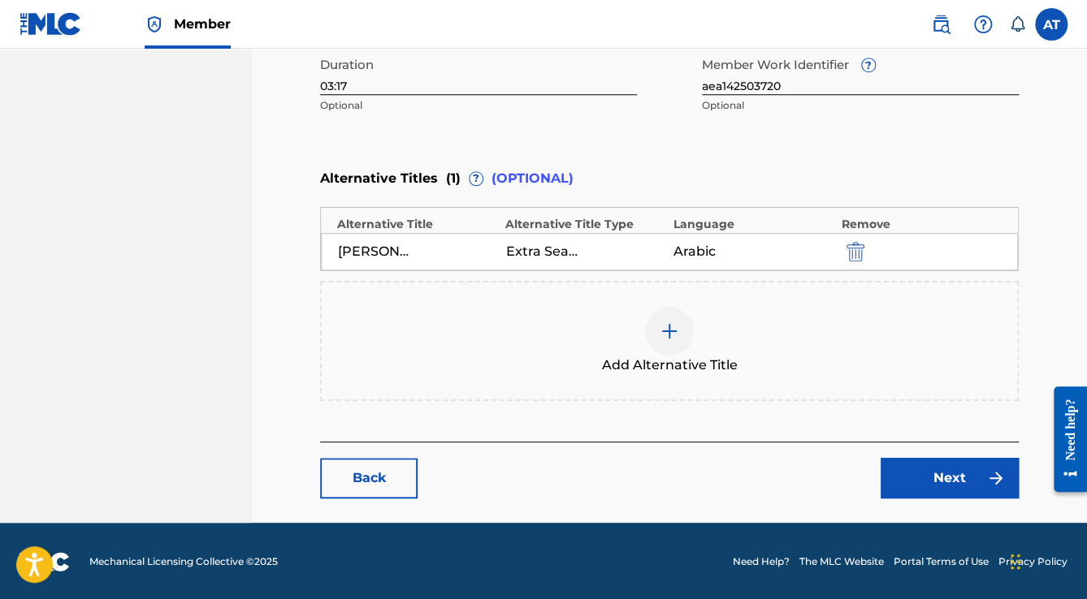
click at [981, 471] on link "Next" at bounding box center [950, 478] width 138 height 41
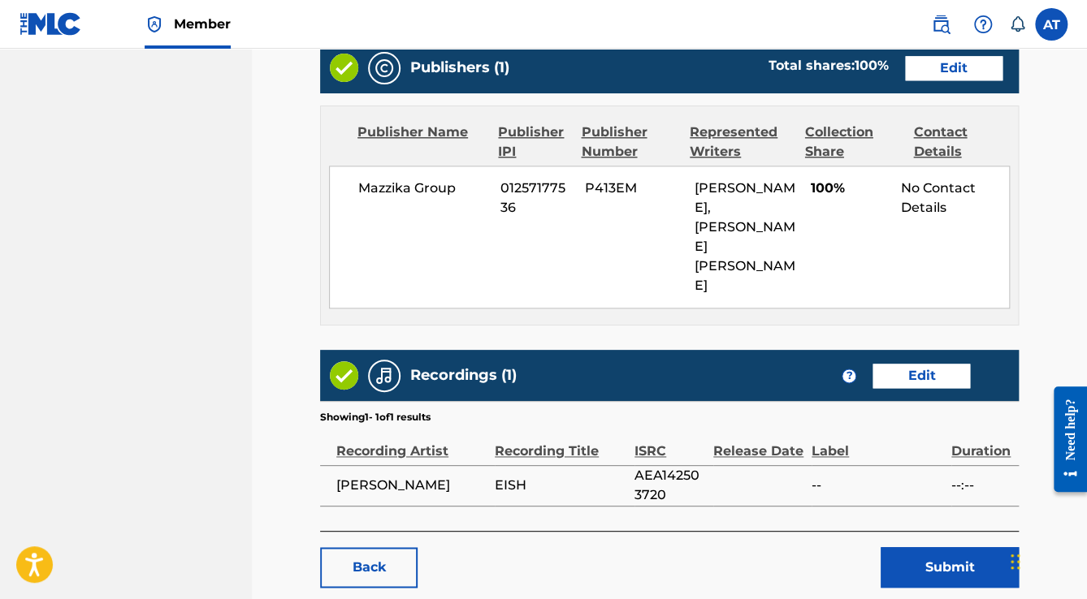
scroll to position [868, 0]
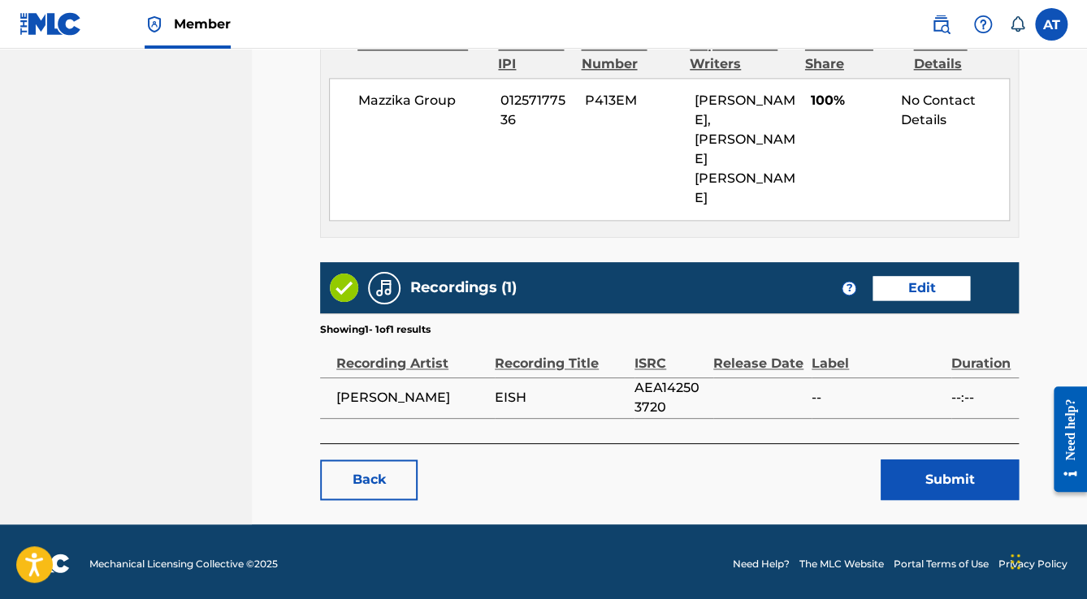
click at [919, 468] on button "Submit" at bounding box center [950, 480] width 138 height 41
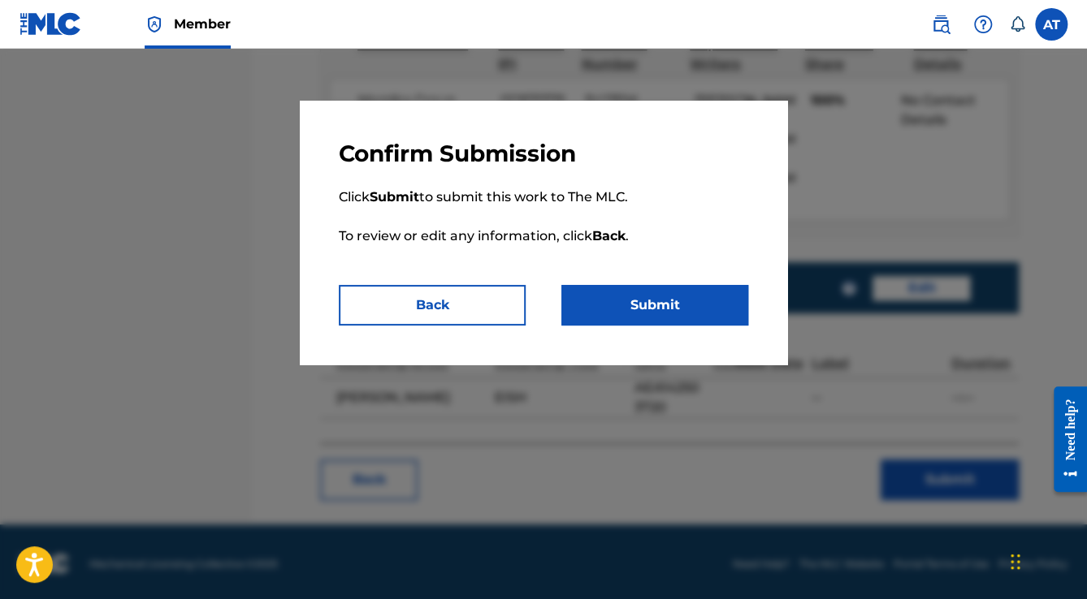
click at [686, 288] on button "Submit" at bounding box center [654, 305] width 187 height 41
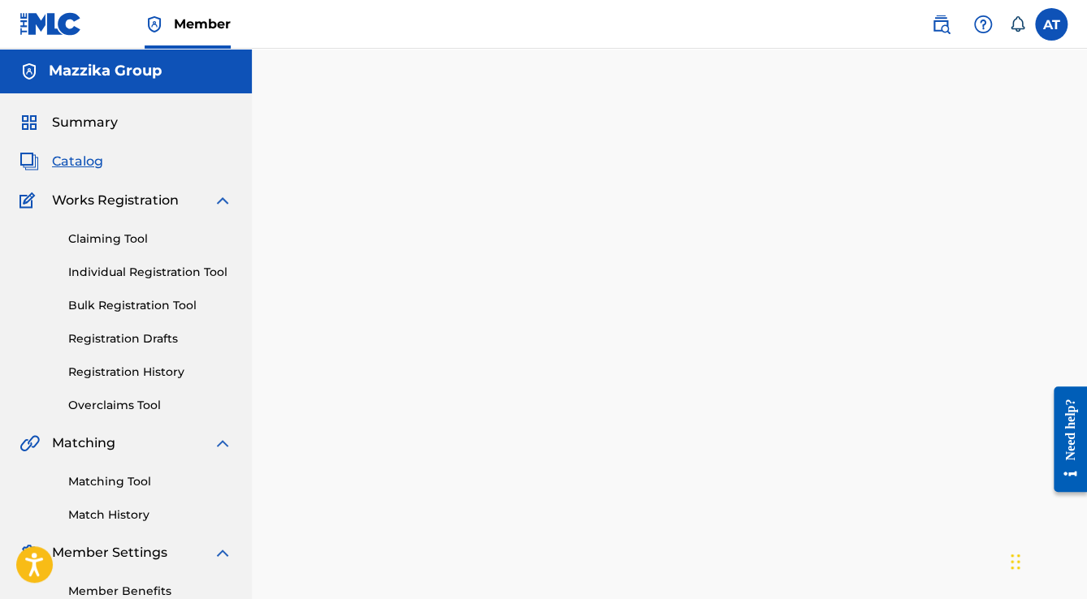
click at [46, 29] on img at bounding box center [50, 24] width 63 height 24
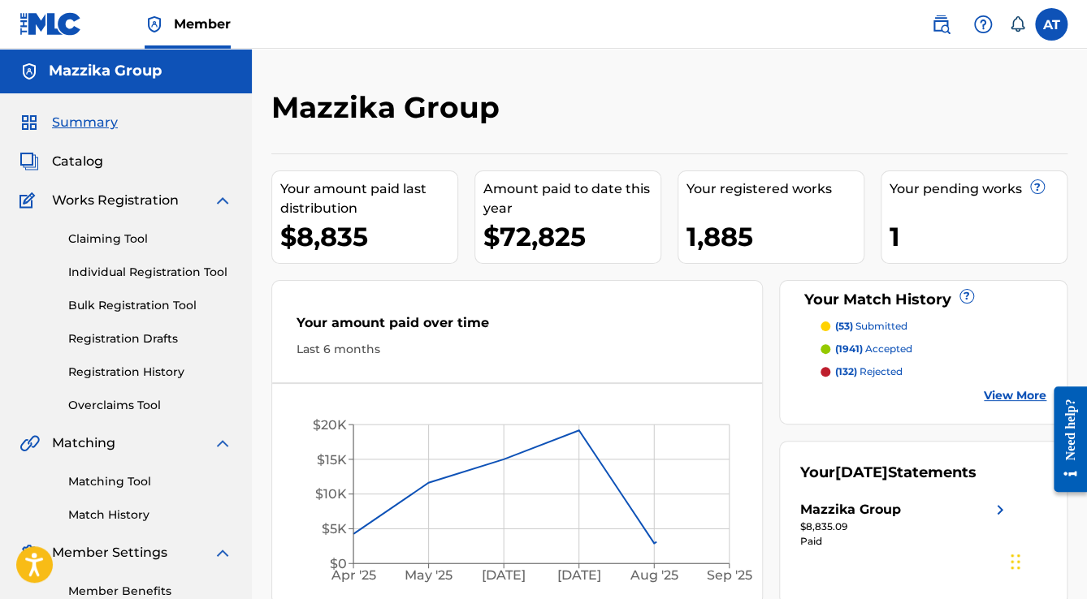
click at [81, 155] on span "Catalog" at bounding box center [77, 161] width 51 height 19
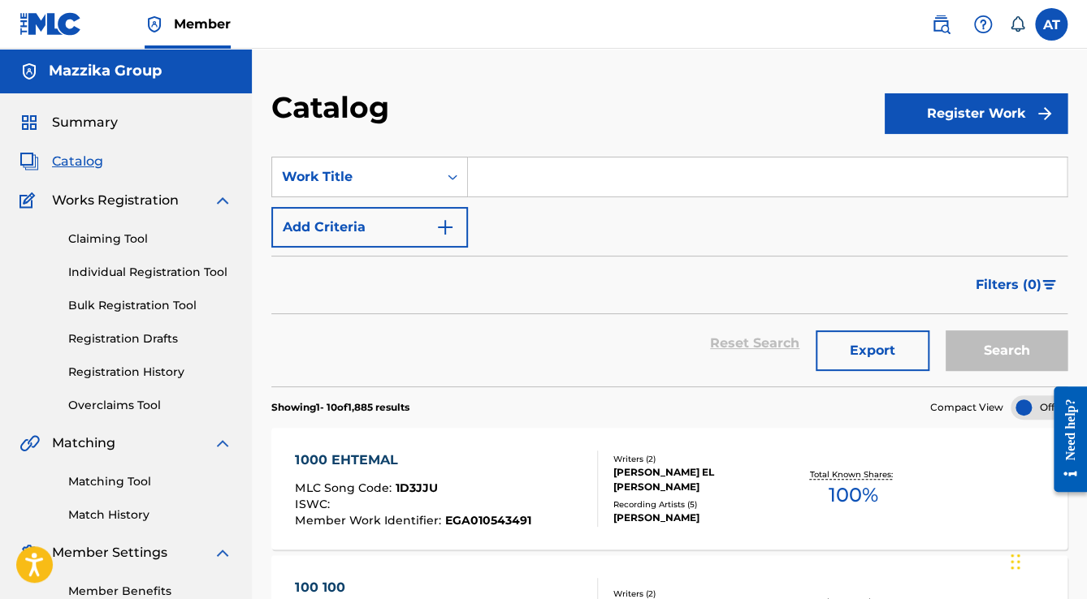
click at [488, 168] on input "Search Form" at bounding box center [767, 177] width 599 height 39
paste input "EISH"
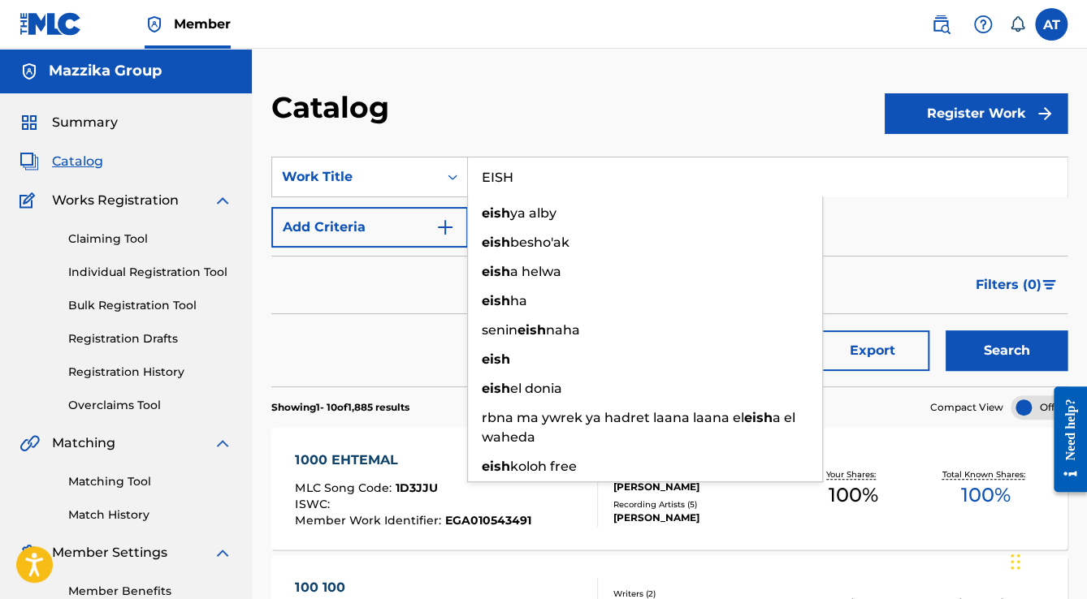
type input "EISH"
click at [945, 331] on button "Search" at bounding box center [1006, 351] width 122 height 41
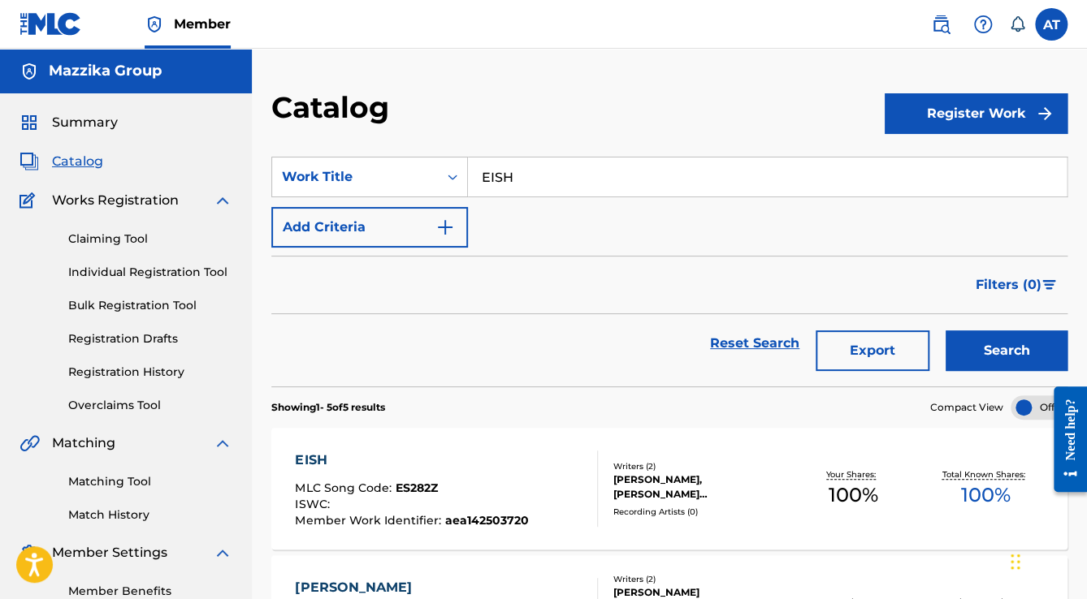
click at [435, 468] on div "EISH" at bounding box center [411, 460] width 233 height 19
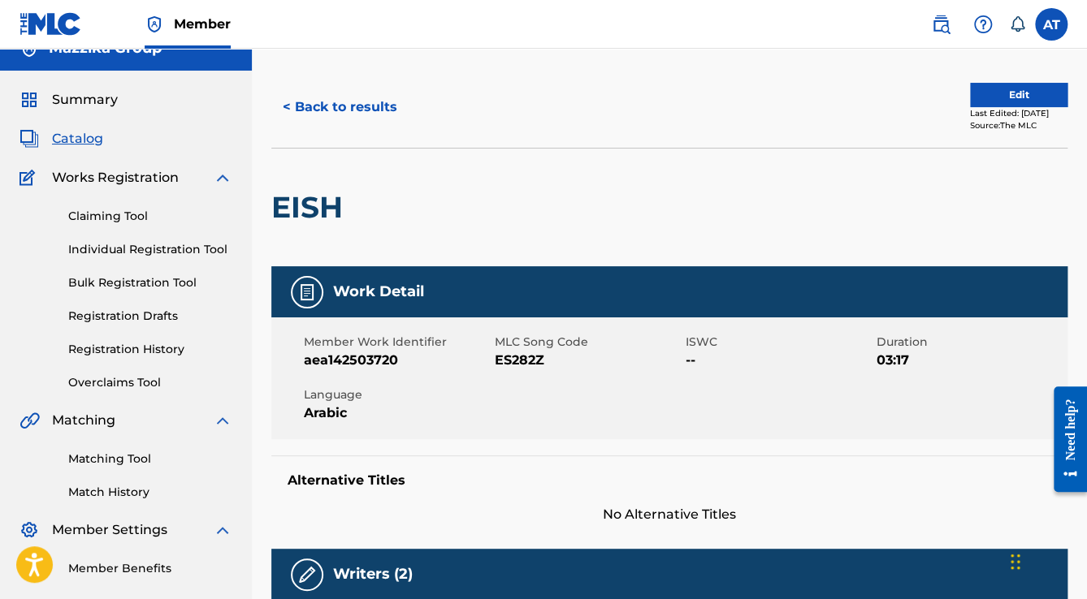
scroll to position [7, 0]
